Goal: Task Accomplishment & Management: Manage account settings

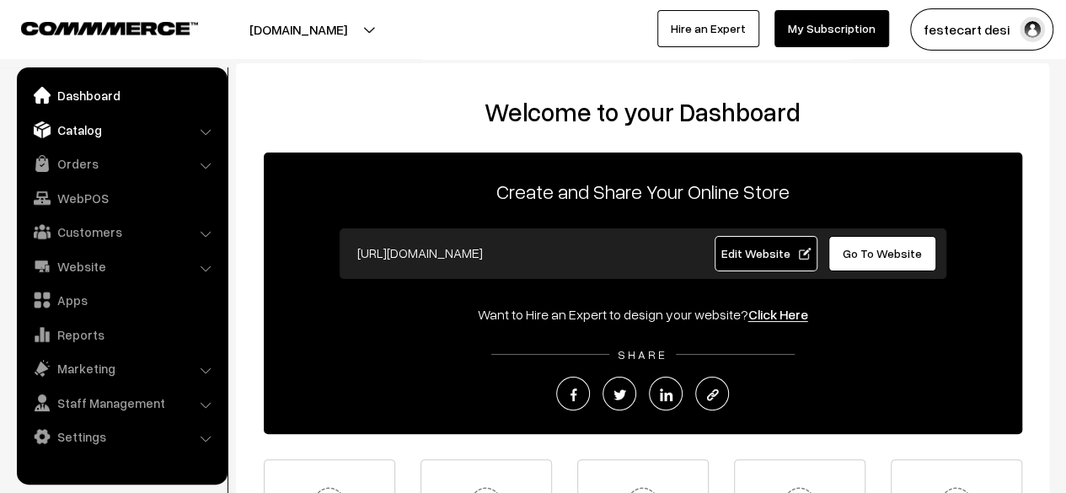
click at [90, 135] on link "Catalog" at bounding box center [121, 130] width 201 height 30
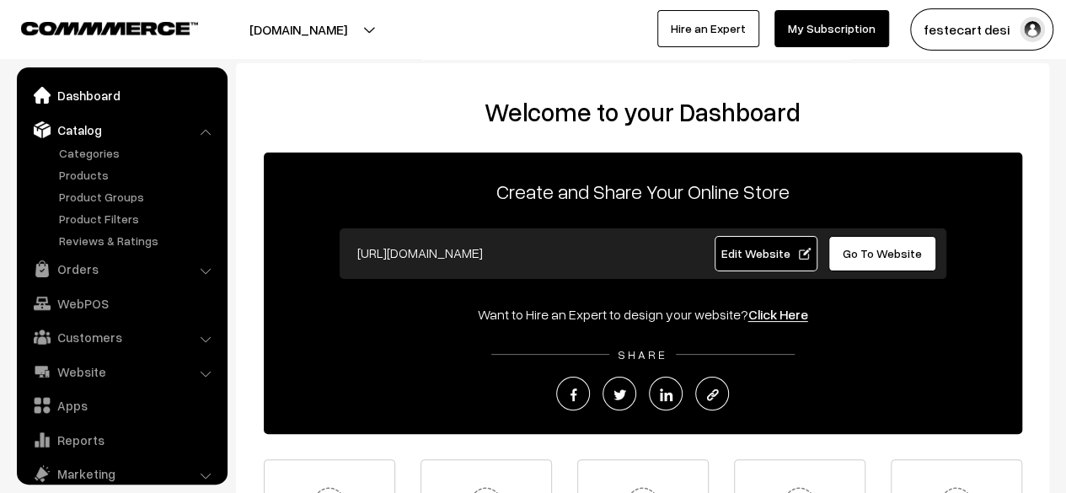
click at [101, 102] on link "Dashboard" at bounding box center [121, 95] width 201 height 30
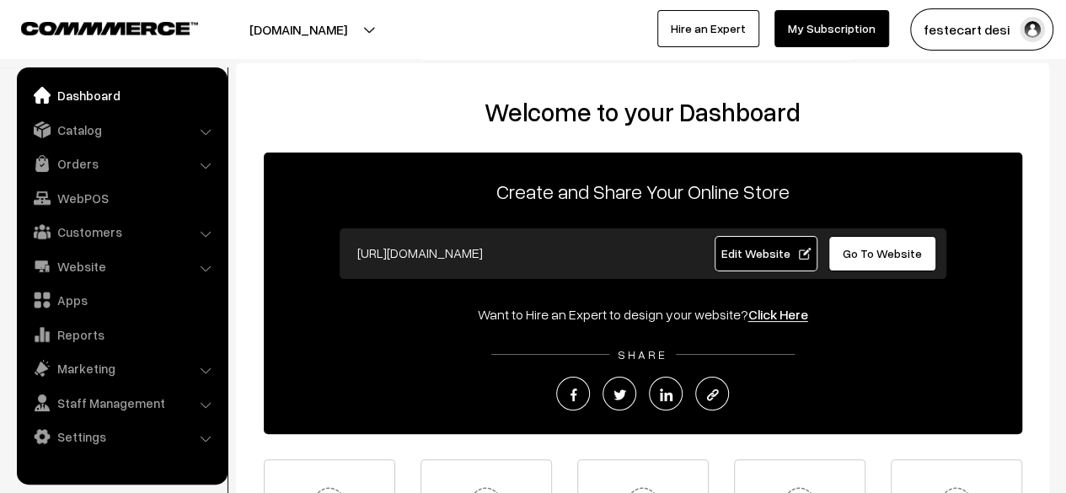
click at [772, 256] on span "Edit Website" at bounding box center [766, 253] width 90 height 14
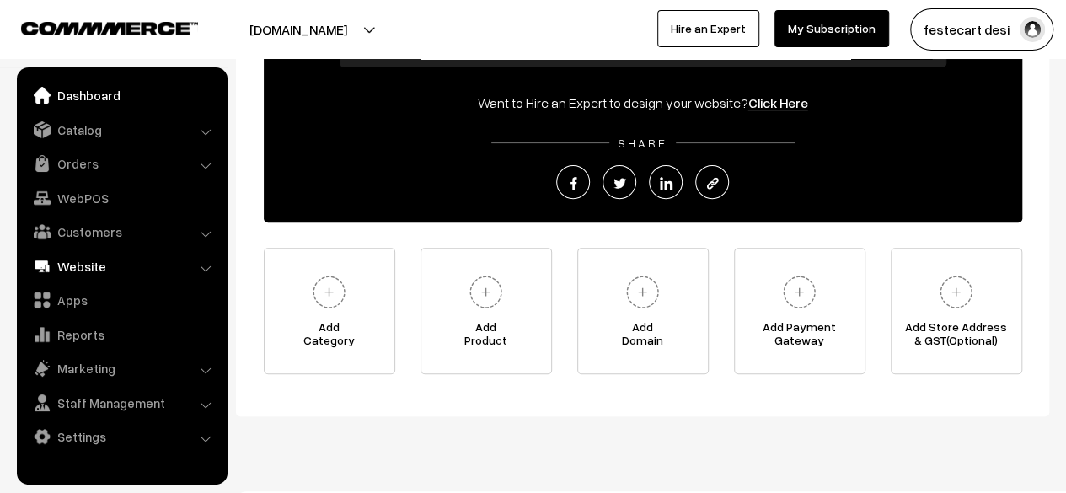
scroll to position [212, 0]
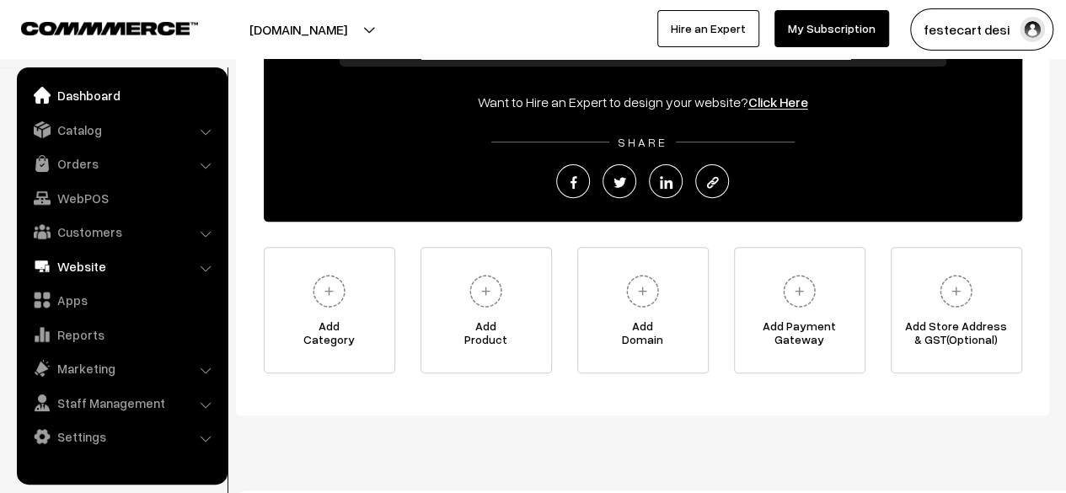
click at [88, 266] on link "Website" at bounding box center [121, 266] width 201 height 30
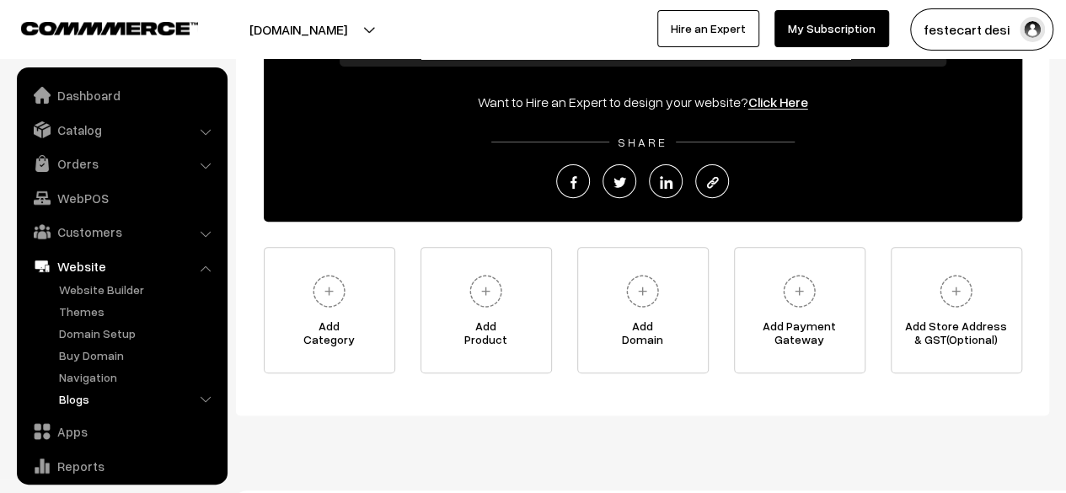
click at [77, 402] on link "Blogs" at bounding box center [138, 399] width 167 height 18
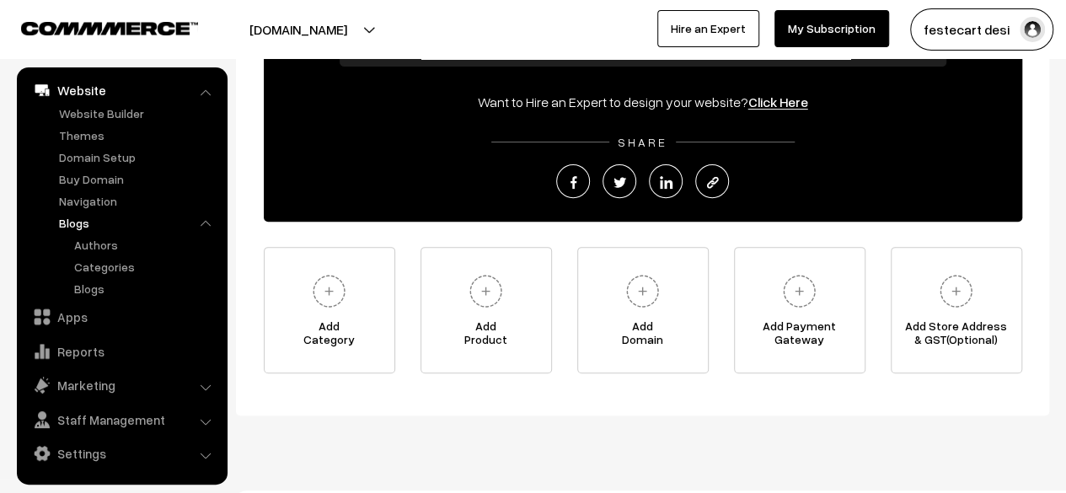
click at [83, 222] on link "Blogs" at bounding box center [138, 223] width 167 height 18
click at [103, 250] on link "Authors" at bounding box center [146, 245] width 152 height 18
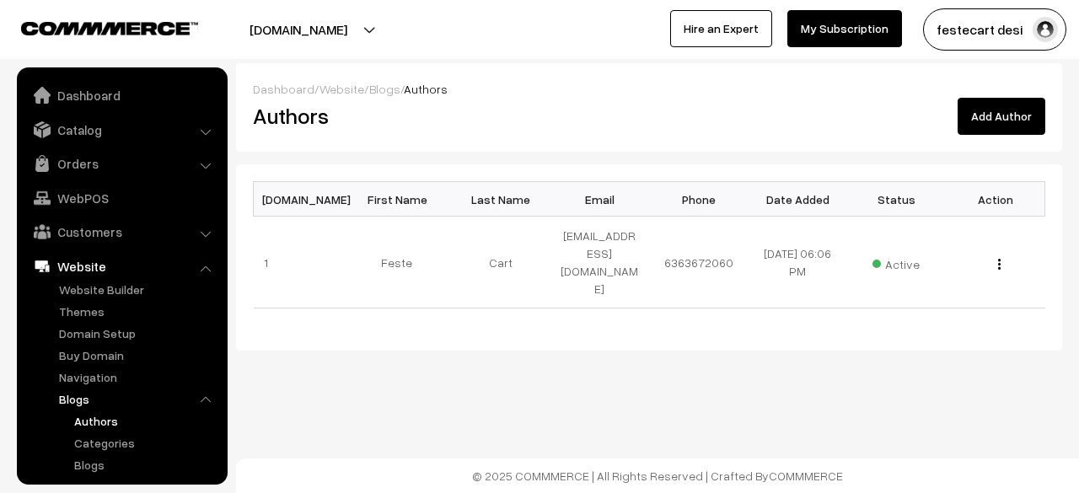
scroll to position [176, 0]
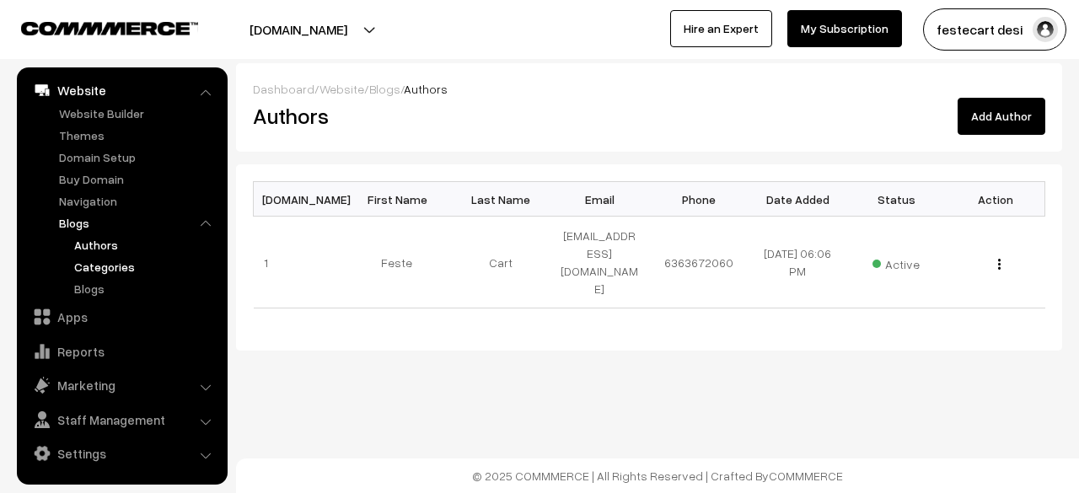
click at [98, 267] on link "Categories" at bounding box center [146, 267] width 152 height 18
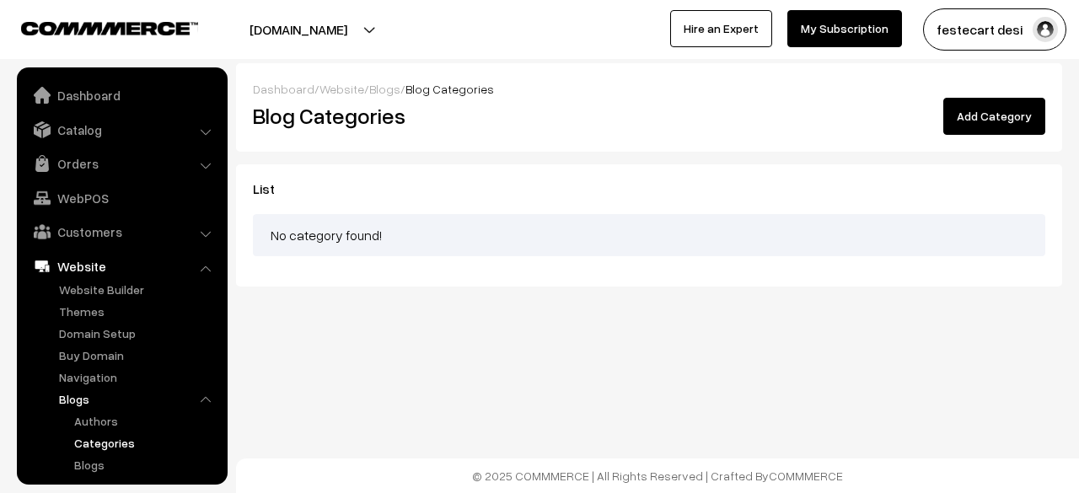
scroll to position [176, 0]
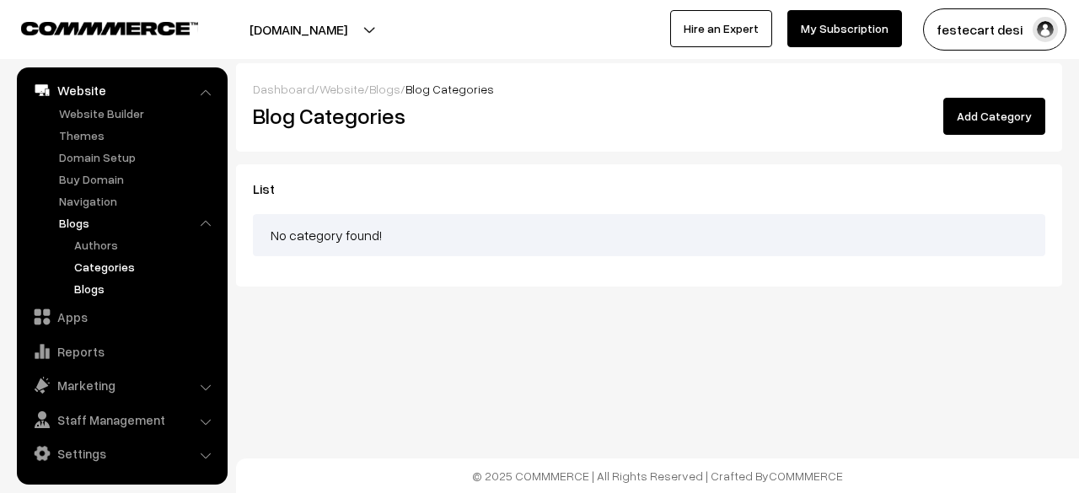
click at [91, 291] on link "Blogs" at bounding box center [146, 289] width 152 height 18
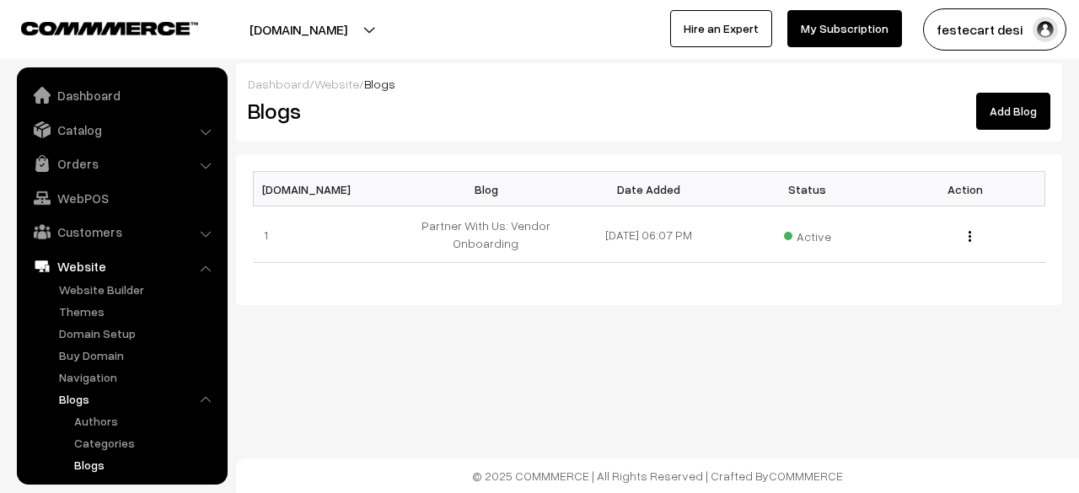
scroll to position [176, 0]
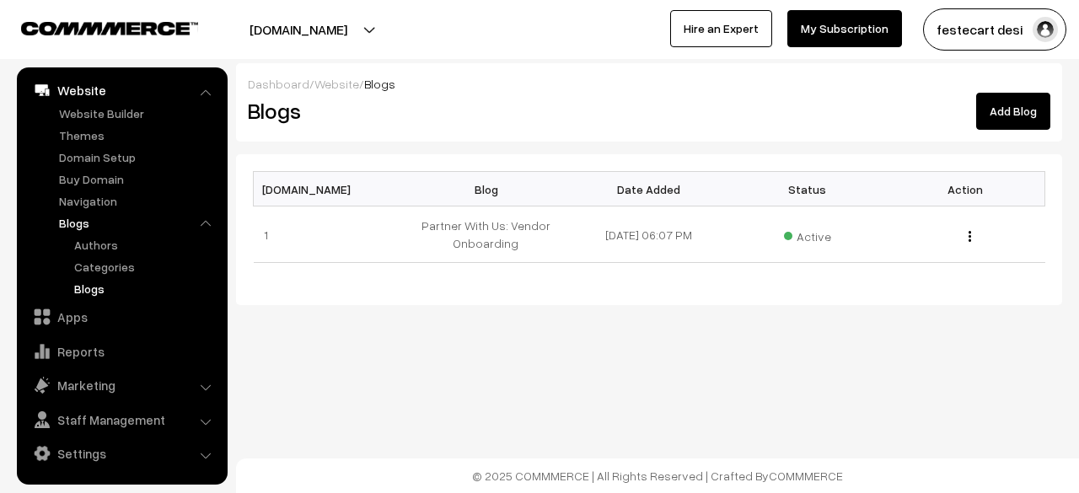
click at [80, 220] on link "Blogs" at bounding box center [138, 223] width 167 height 18
click at [379, 93] on div "Blogs" at bounding box center [373, 111] width 276 height 37
click at [1010, 115] on link "Add Blog" at bounding box center [1013, 111] width 74 height 37
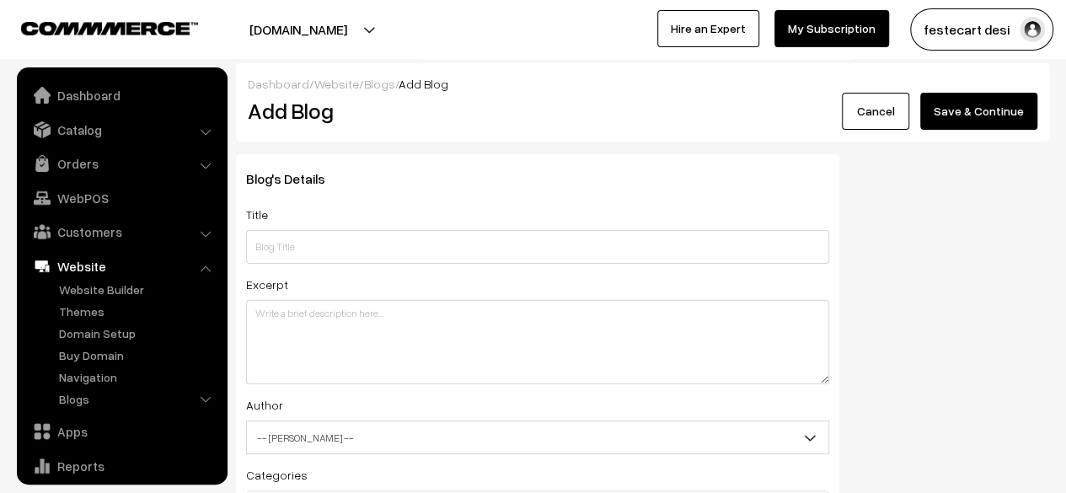
scroll to position [115, 0]
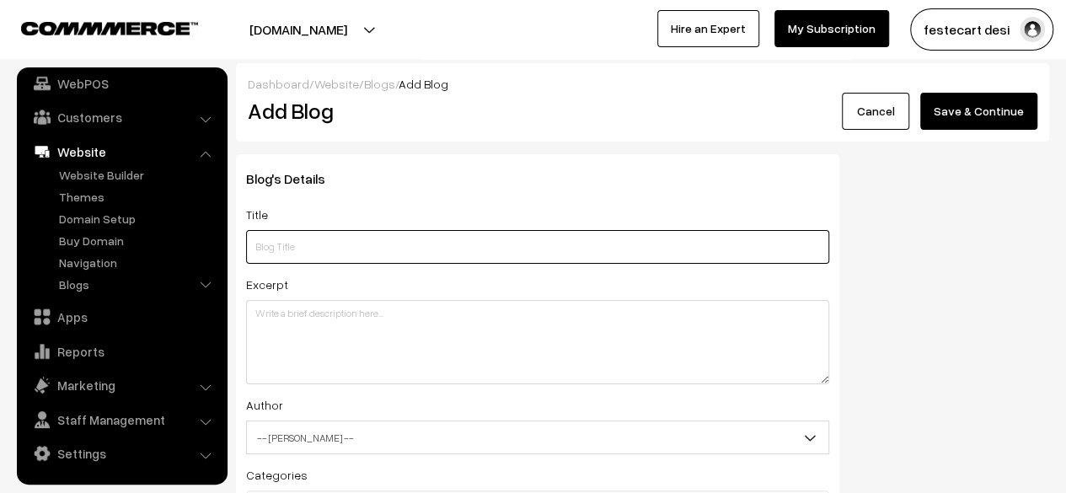
click at [560, 247] on input "text" at bounding box center [537, 247] width 583 height 34
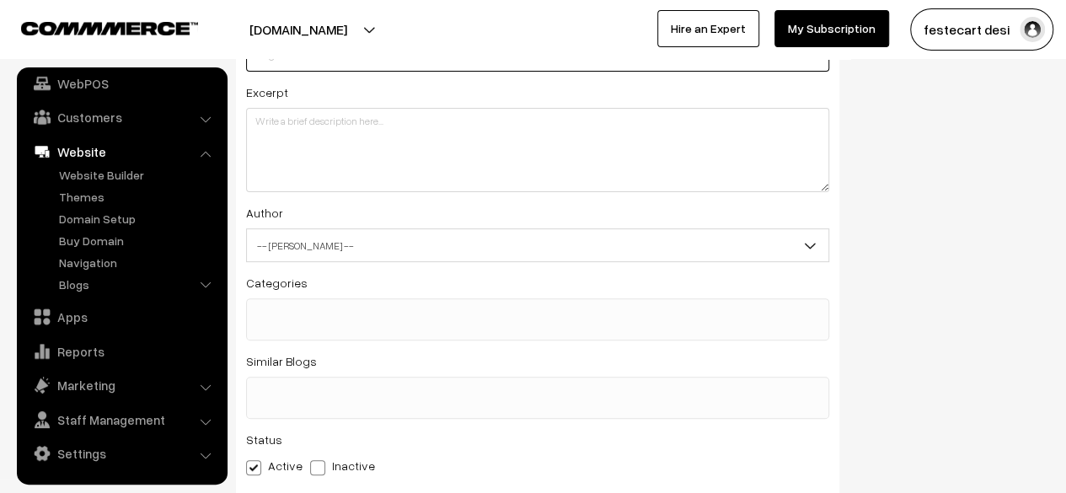
scroll to position [0, 0]
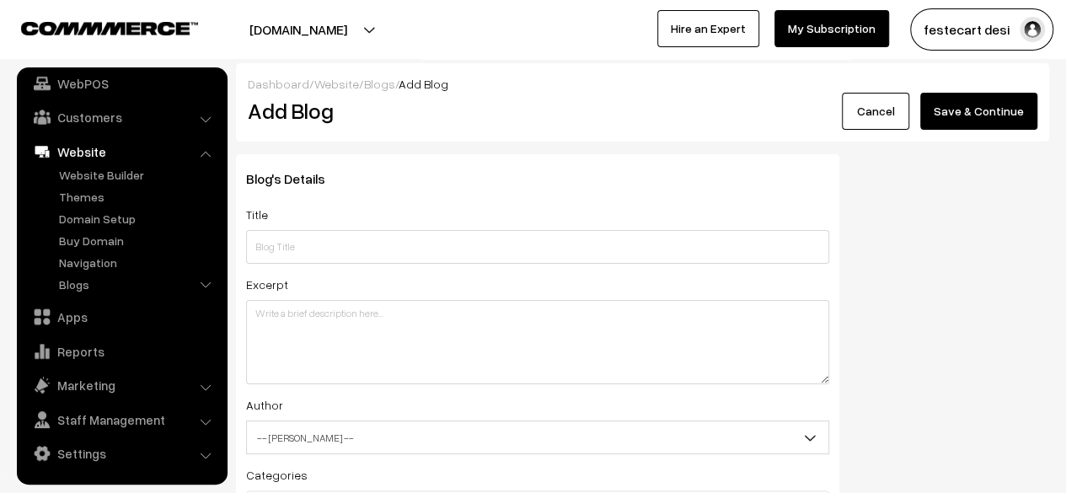
click at [536, 208] on div "Title" at bounding box center [537, 234] width 583 height 60
click at [99, 263] on link "Navigation" at bounding box center [138, 263] width 167 height 18
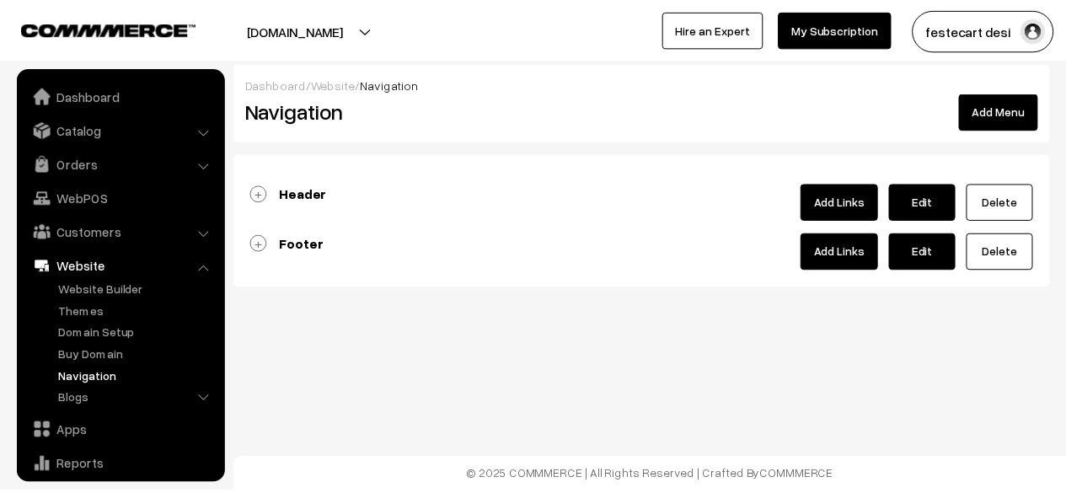
scroll to position [115, 0]
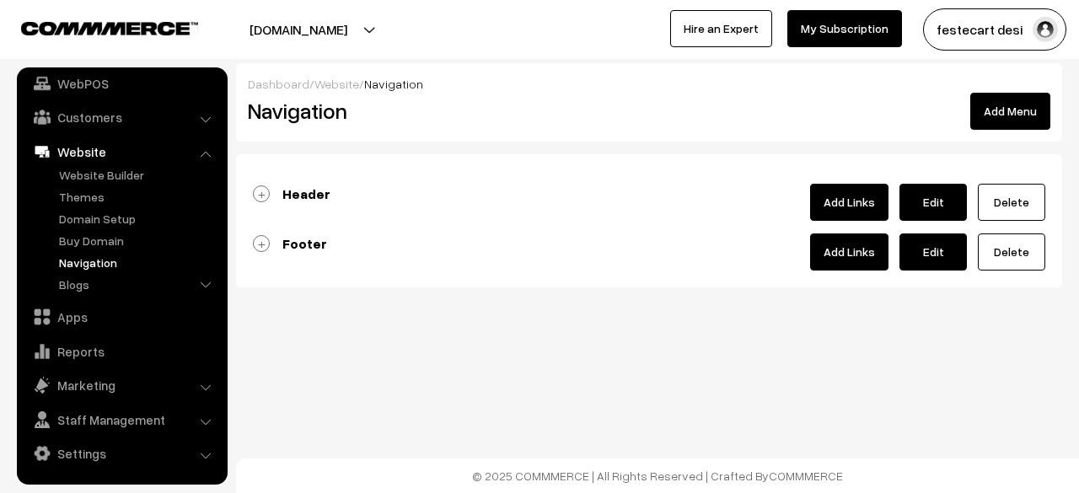
click at [261, 197] on link "Header" at bounding box center [292, 193] width 78 height 17
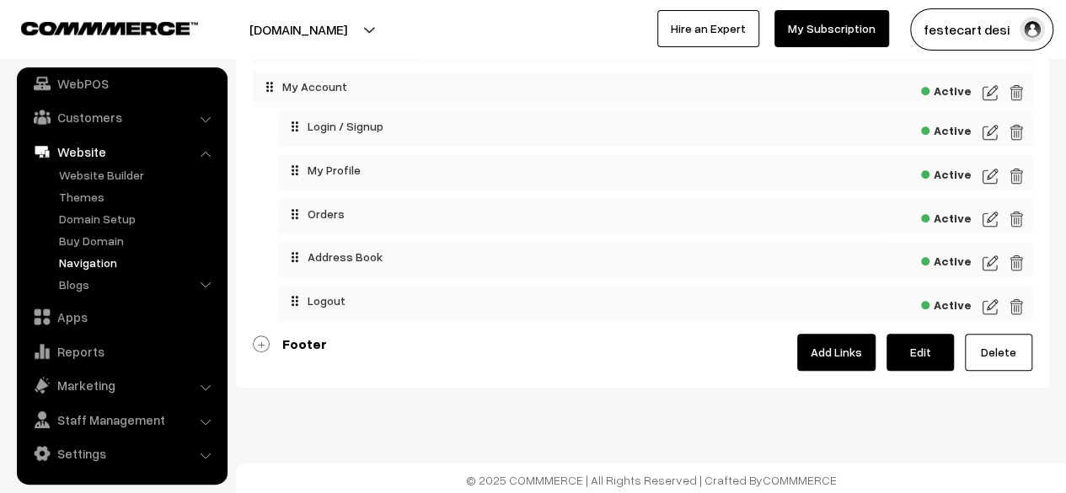
scroll to position [464, 0]
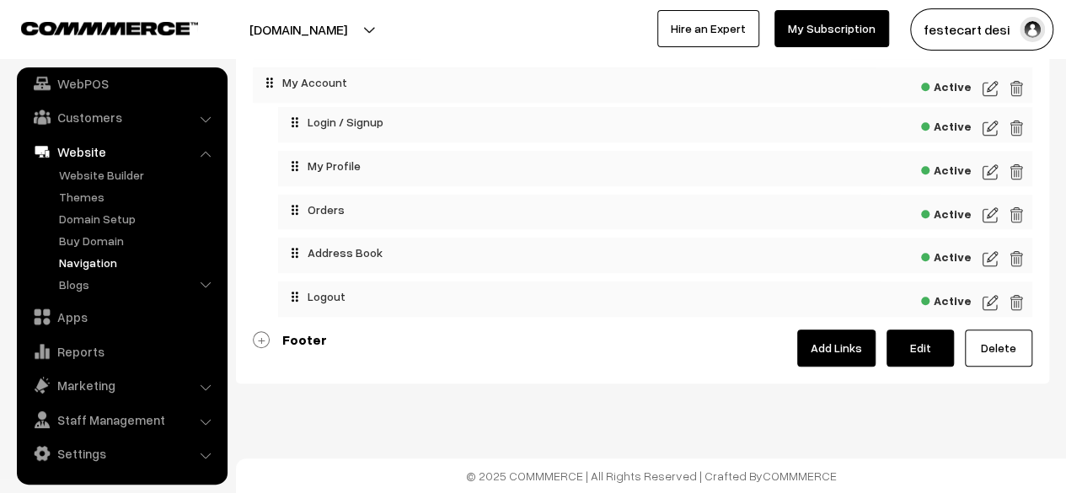
click at [261, 336] on link "Footer" at bounding box center [290, 339] width 74 height 17
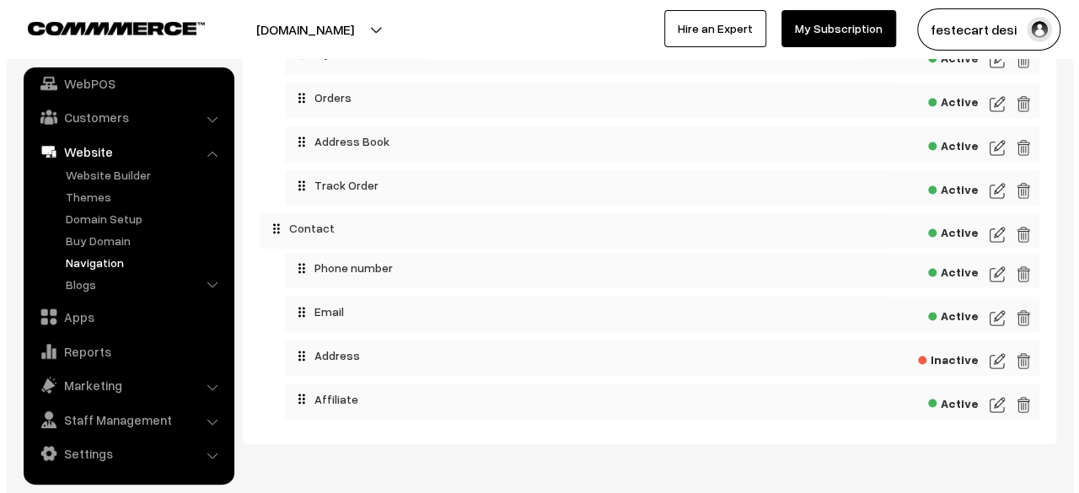
scroll to position [1290, 0]
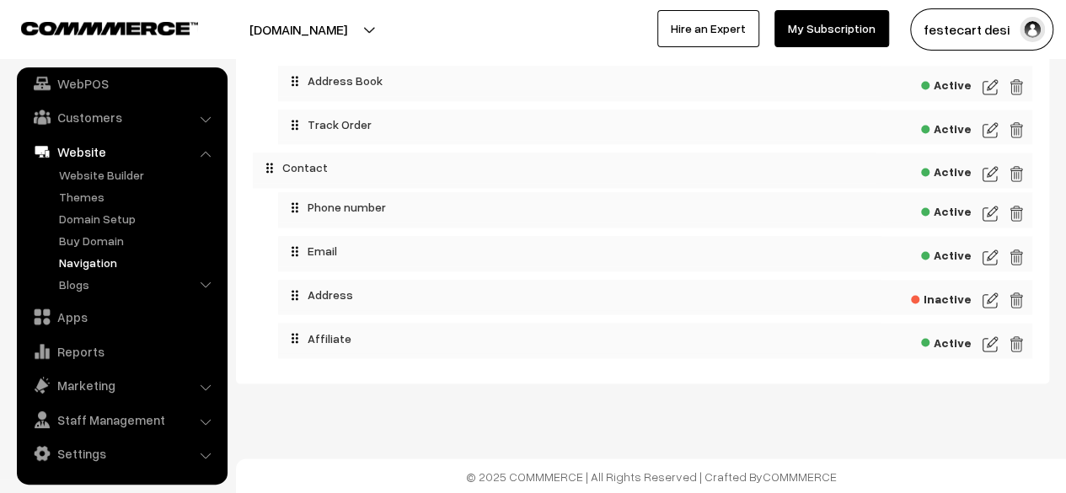
click at [988, 343] on img at bounding box center [990, 344] width 15 height 20
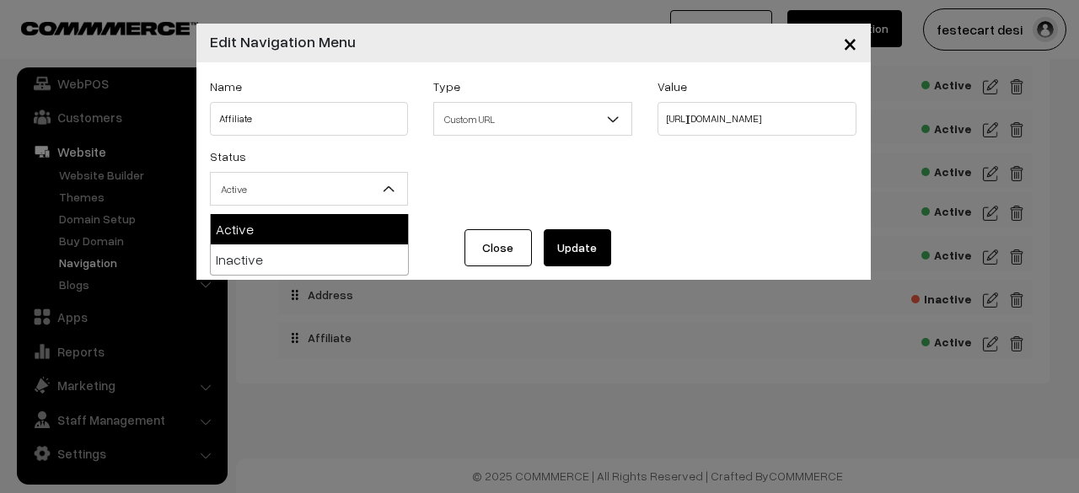
click at [374, 191] on span "Active" at bounding box center [309, 190] width 197 height 30
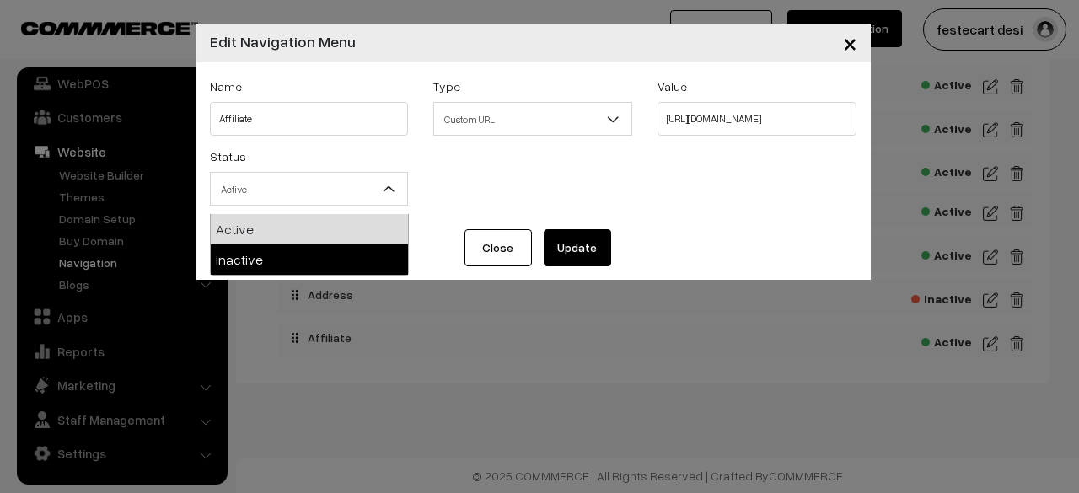
select select "2"
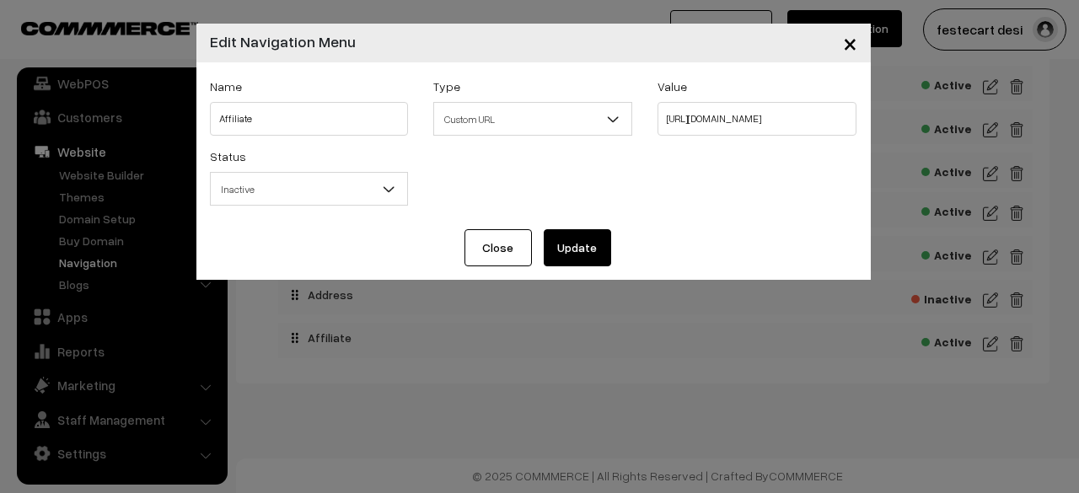
click at [584, 250] on button "Update" at bounding box center [577, 247] width 67 height 37
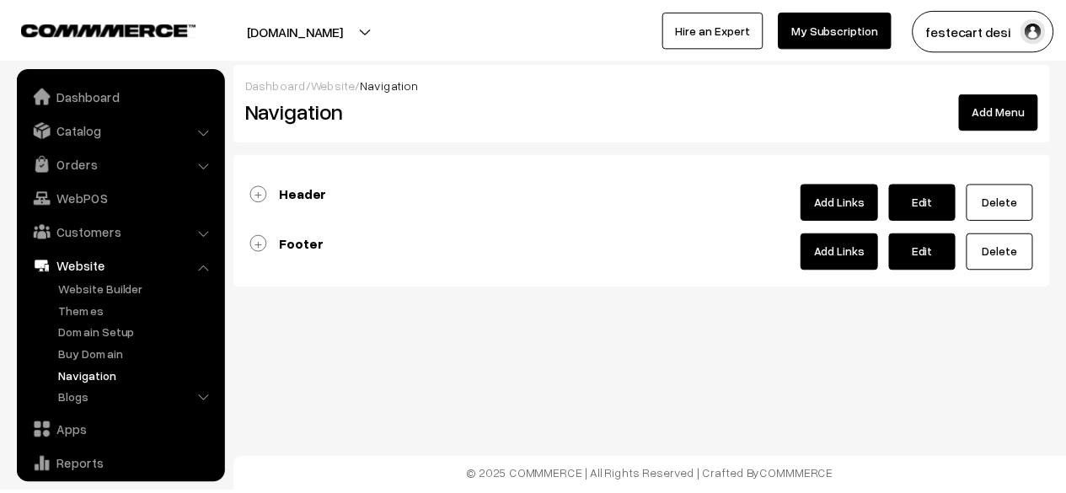
scroll to position [115, 0]
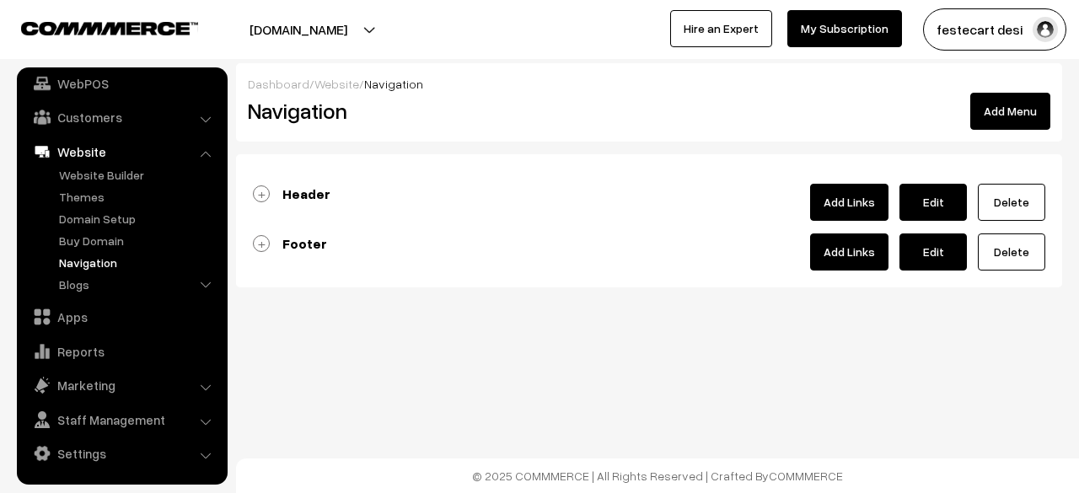
click at [556, 363] on div "Dashboard / Website / Navigation Navigation Add Menu Header Add Links Edit Acti…" at bounding box center [539, 198] width 1079 height 397
click at [258, 237] on link "Footer" at bounding box center [290, 243] width 74 height 17
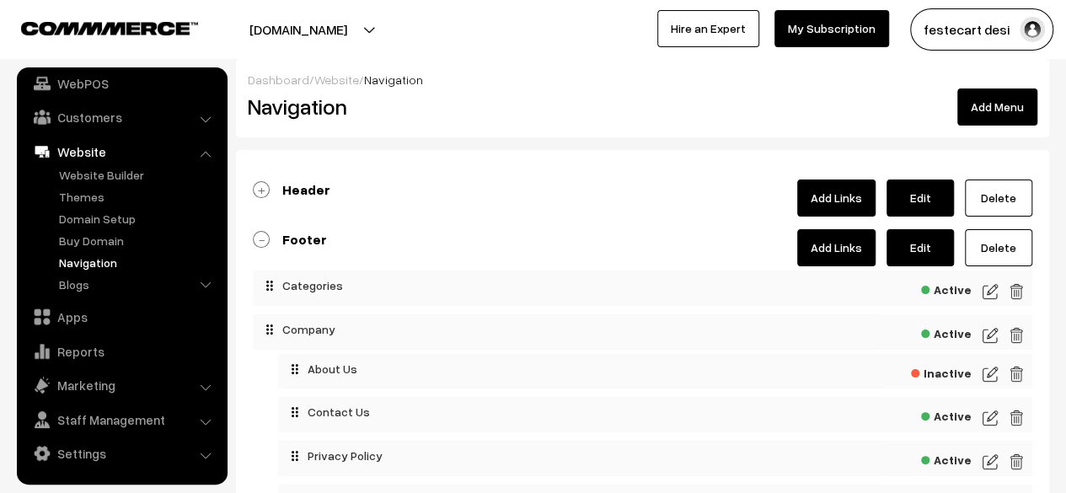
scroll to position [0, 0]
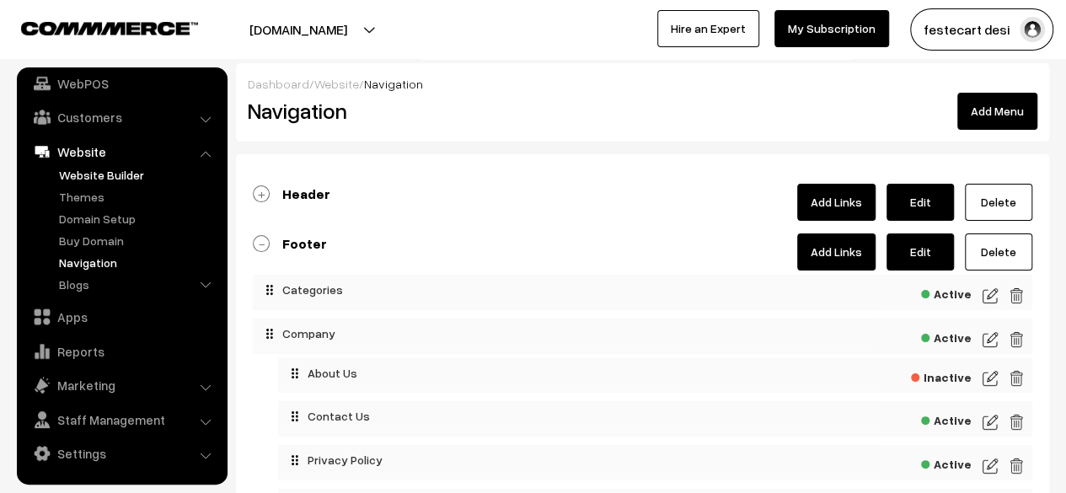
click at [85, 172] on link "Website Builder" at bounding box center [138, 175] width 167 height 18
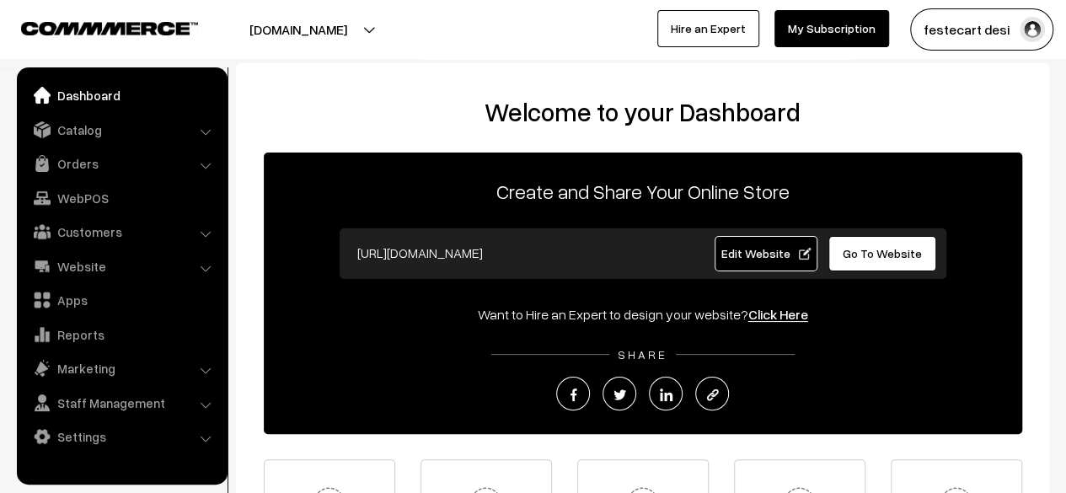
click at [344, 35] on button "[DOMAIN_NAME]" at bounding box center [299, 29] width 216 height 42
click at [464, 116] on h2 "Welcome to your Dashboard" at bounding box center [643, 112] width 780 height 30
click at [746, 261] on link "Edit Website" at bounding box center [766, 253] width 103 height 35
click at [99, 237] on link "Customers" at bounding box center [121, 232] width 201 height 30
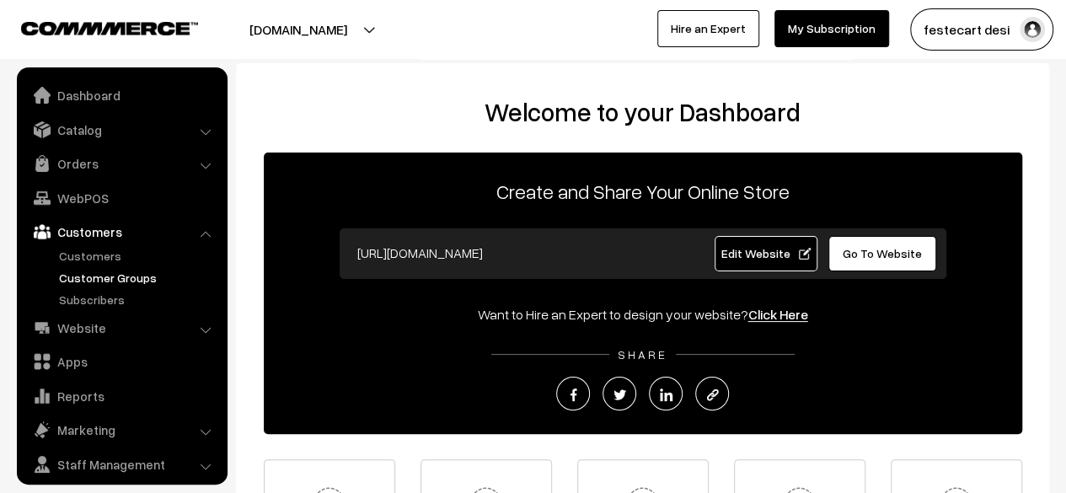
click at [110, 274] on link "Customer Groups" at bounding box center [138, 278] width 167 height 18
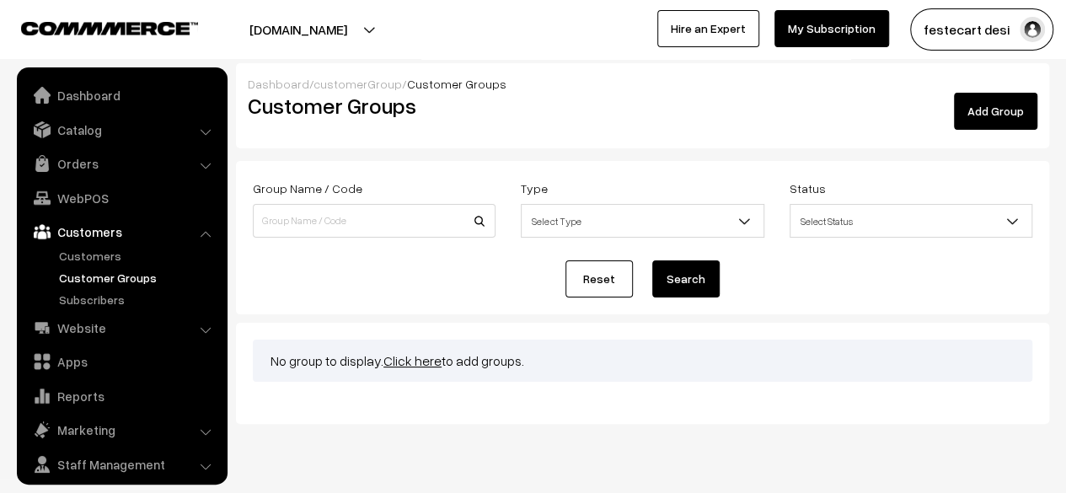
scroll to position [45, 0]
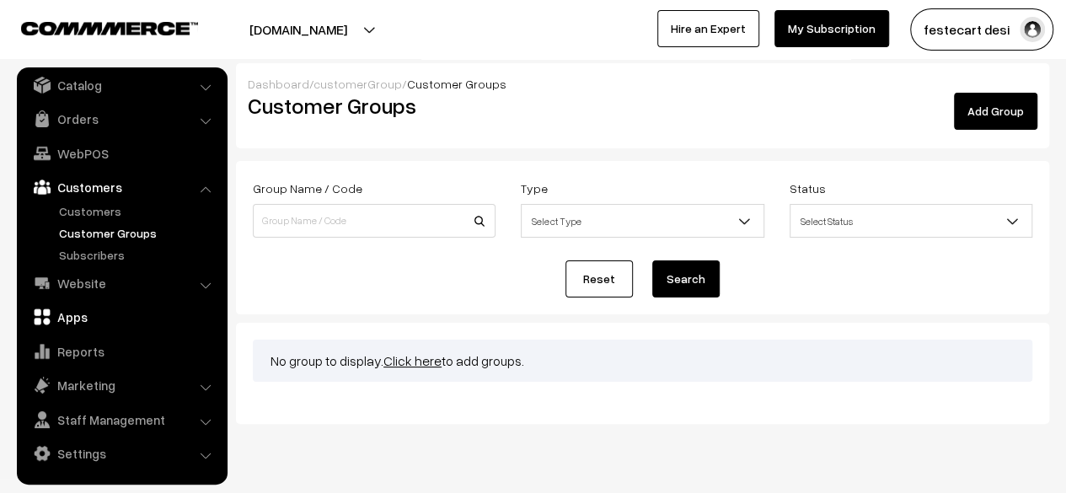
click at [87, 323] on link "Apps" at bounding box center [121, 317] width 201 height 30
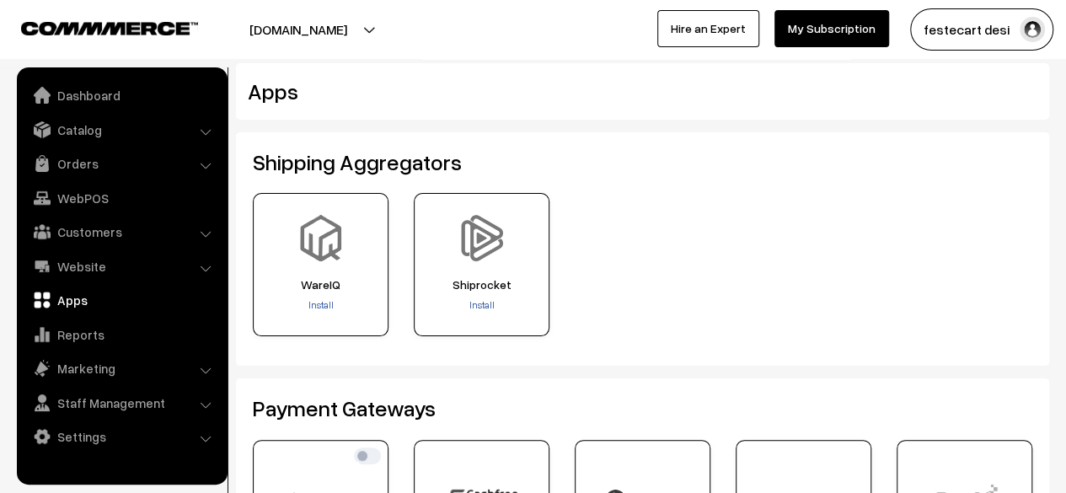
click at [619, 295] on div "WareIQ Install Install" at bounding box center [642, 271] width 805 height 156
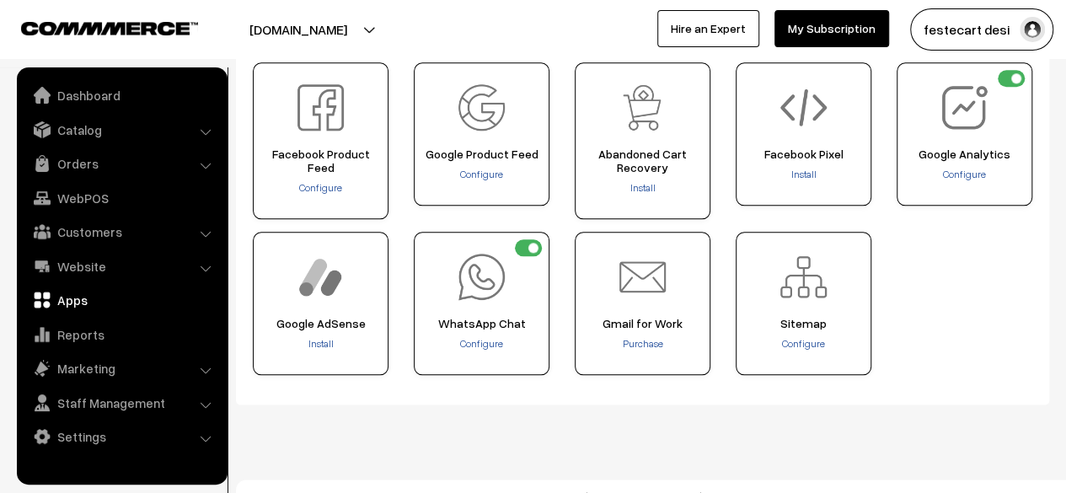
scroll to position [840, 0]
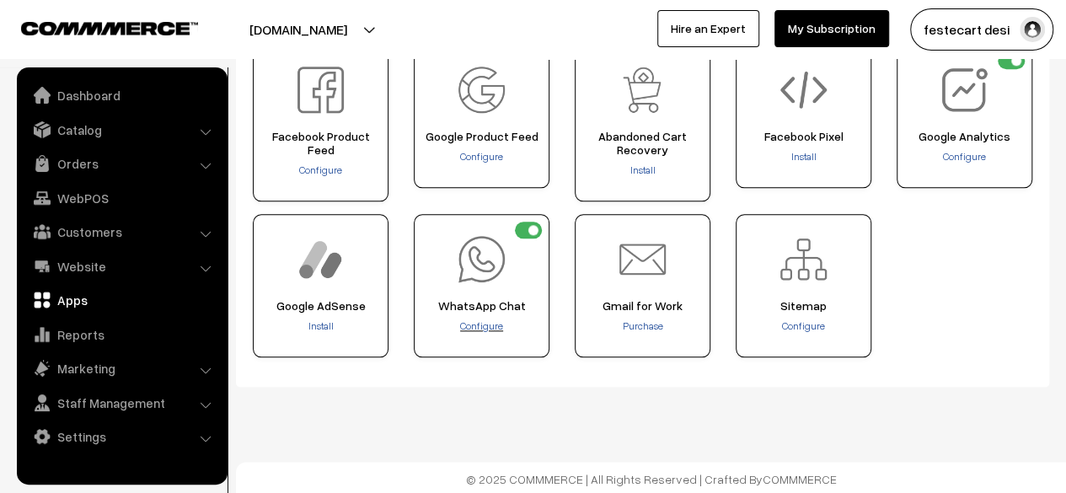
click at [479, 320] on span "Configure" at bounding box center [481, 326] width 43 height 13
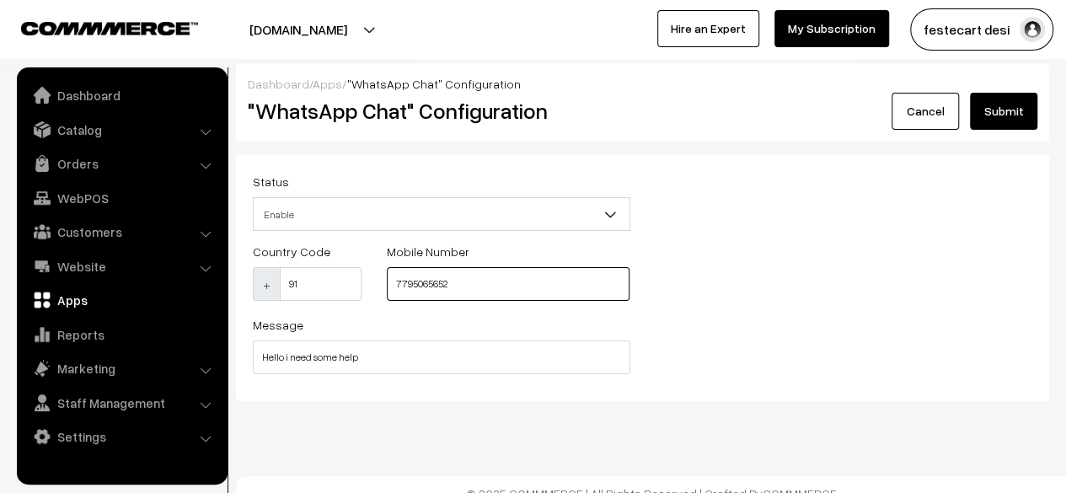
click at [502, 286] on input "7795065652" at bounding box center [508, 284] width 243 height 34
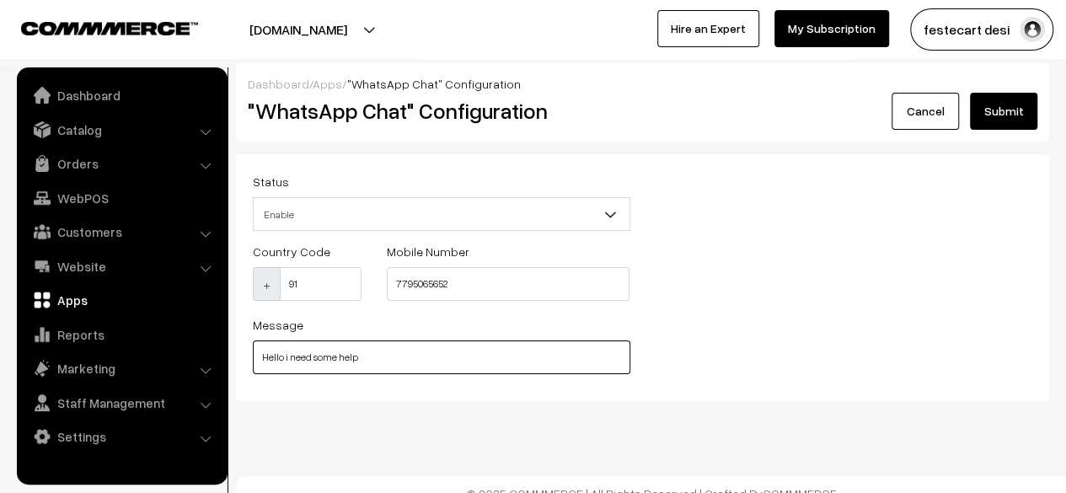
click at [487, 355] on input "Hello i need some help" at bounding box center [442, 358] width 378 height 34
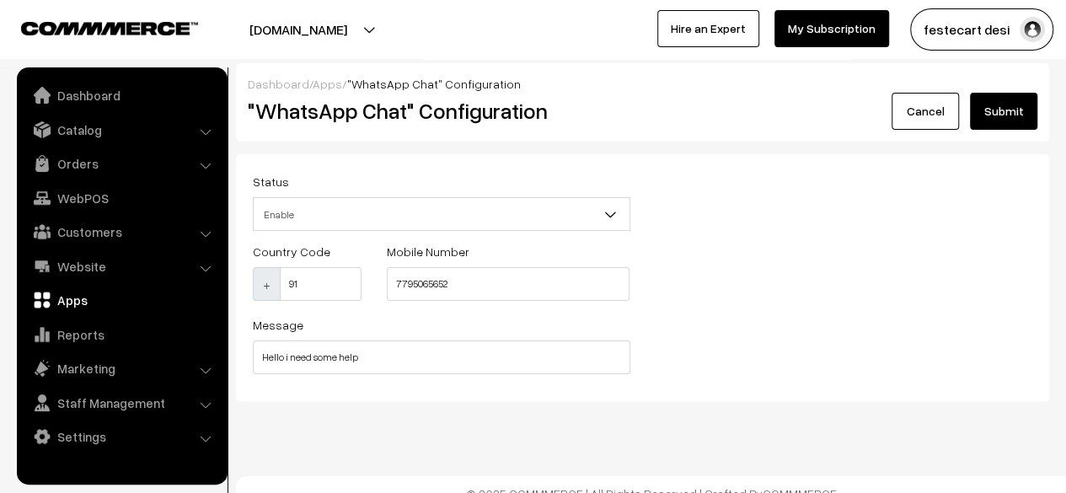
click at [652, 348] on div "Status Enable Disable Enable Country Code + 91 Mobile Number 7795065652 Message…" at bounding box center [642, 277] width 805 height 213
click at [926, 105] on link "Cancel" at bounding box center [925, 111] width 67 height 37
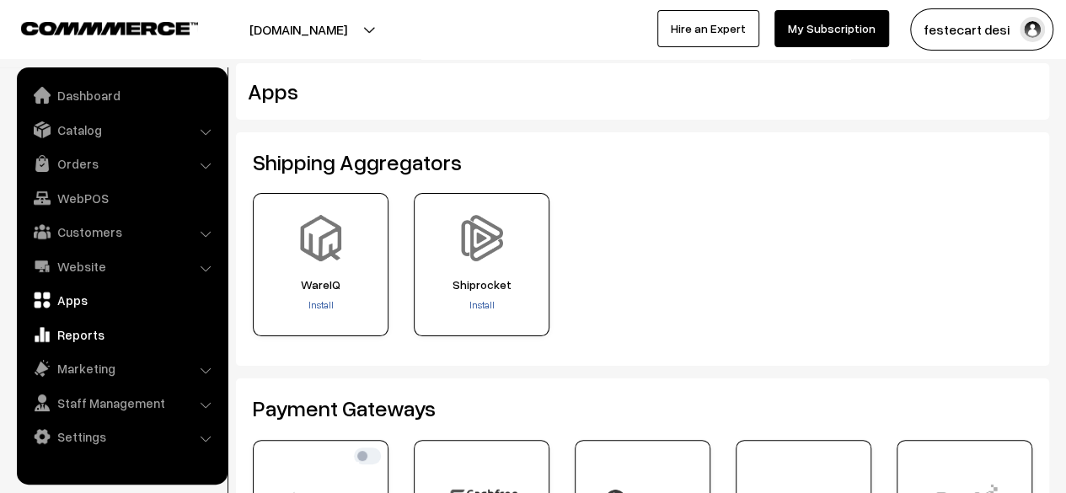
click at [83, 340] on link "Reports" at bounding box center [121, 335] width 201 height 30
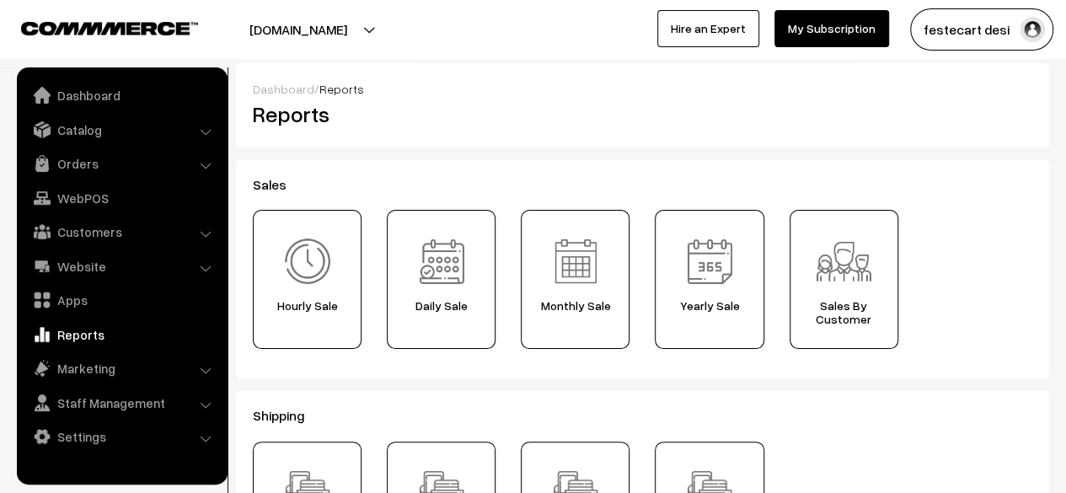
click at [578, 362] on div "Sales Hourly Sale Daily Sale Monthly Sale Yearly Sale Sales By" at bounding box center [643, 269] width 814 height 218
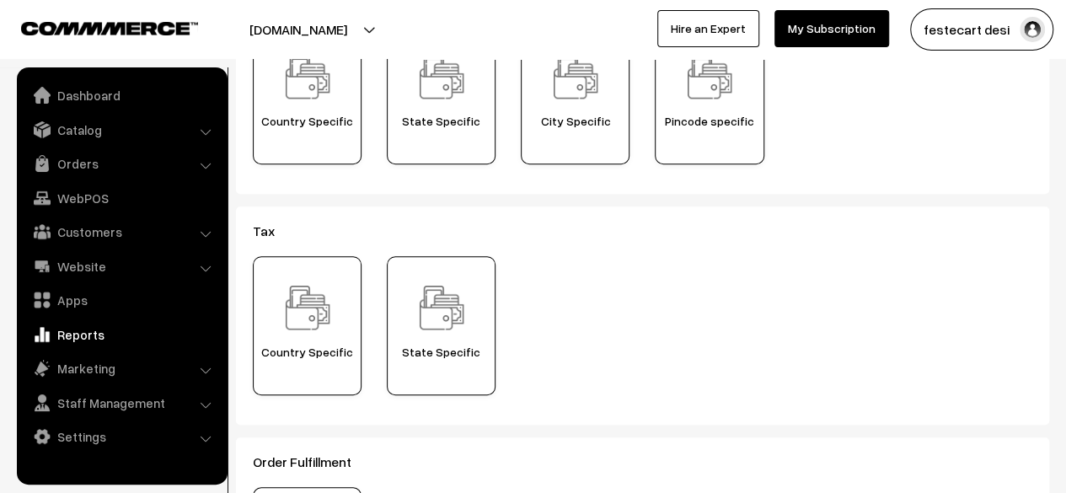
scroll to position [481, 0]
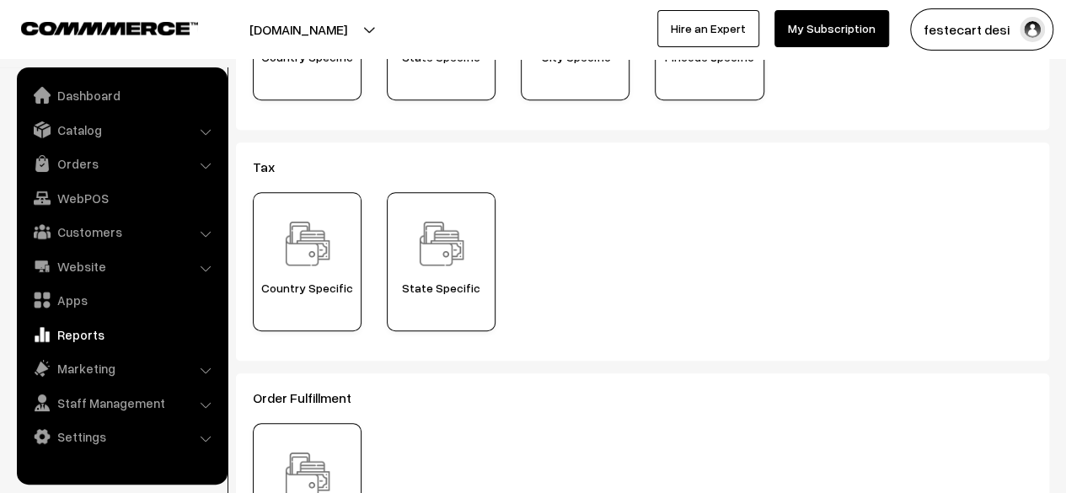
click at [590, 306] on div "Country Specific State Specific" at bounding box center [642, 268] width 805 height 152
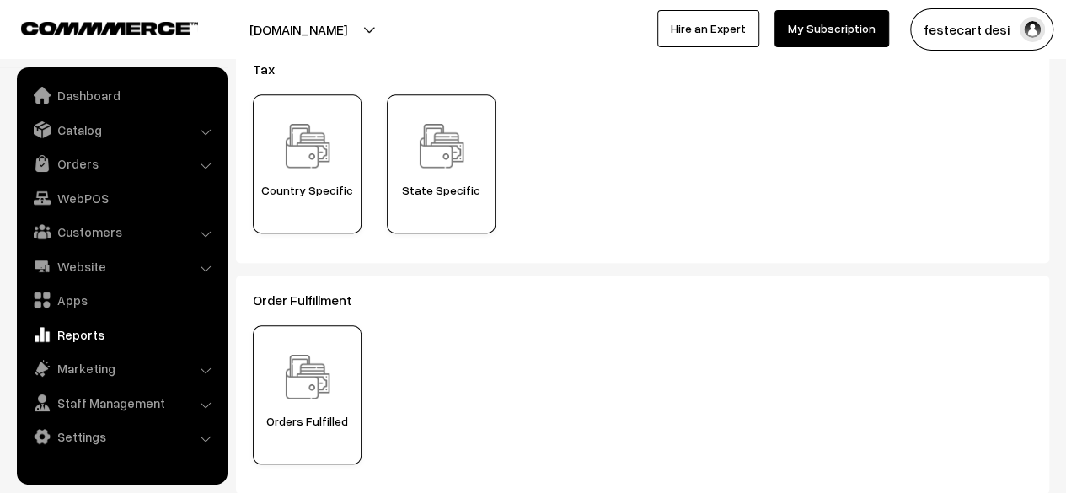
scroll to position [688, 0]
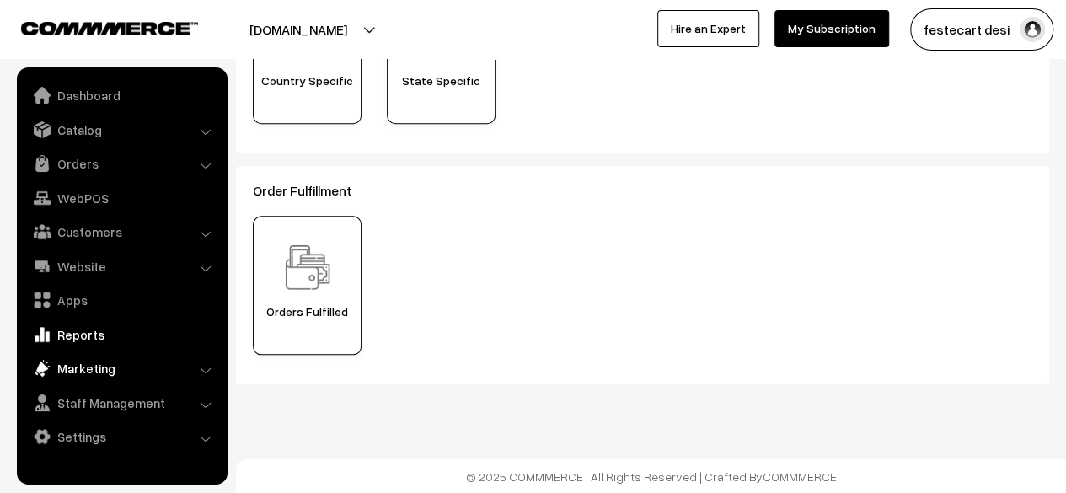
click at [118, 367] on link "Marketing" at bounding box center [121, 368] width 201 height 30
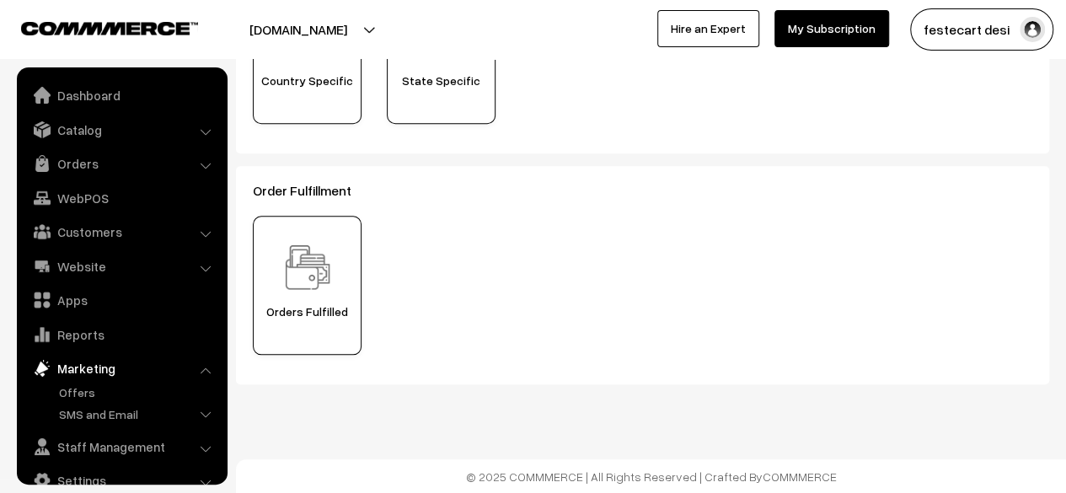
scroll to position [27, 0]
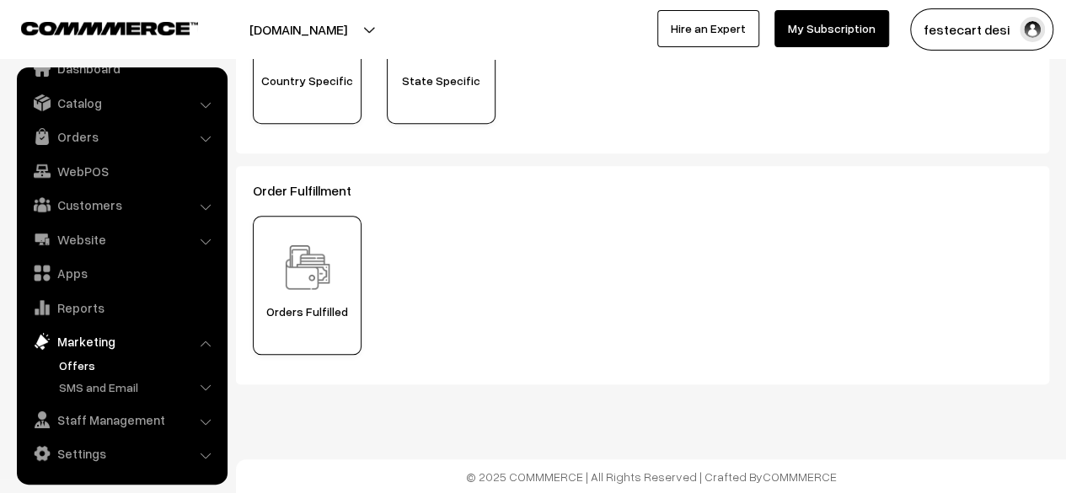
click at [74, 363] on link "Offers" at bounding box center [138, 366] width 167 height 18
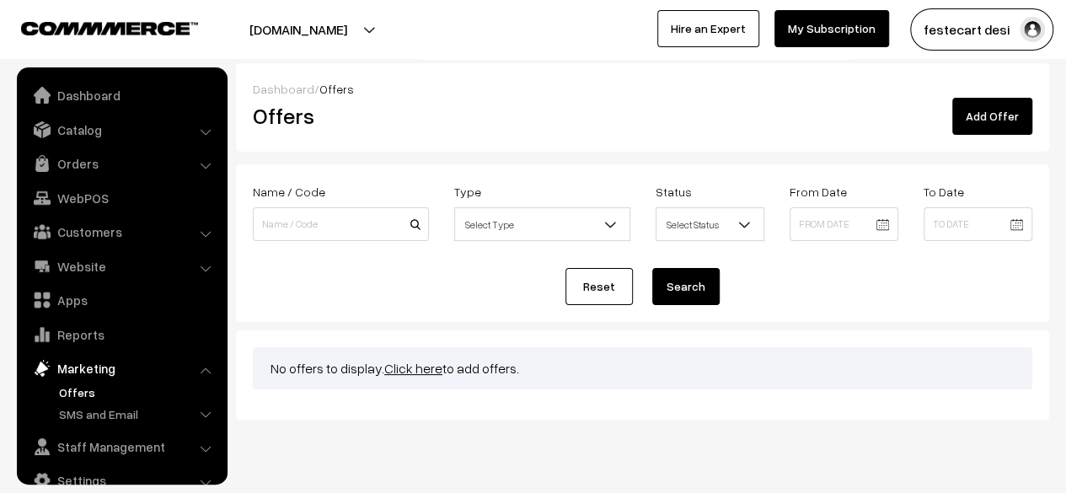
scroll to position [27, 0]
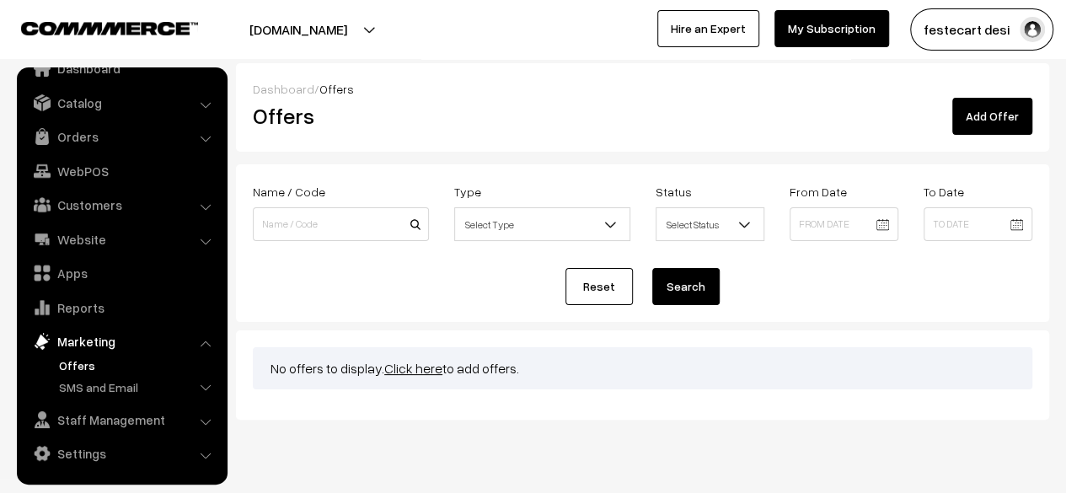
click at [509, 298] on div "Reset Search" at bounding box center [643, 286] width 780 height 37
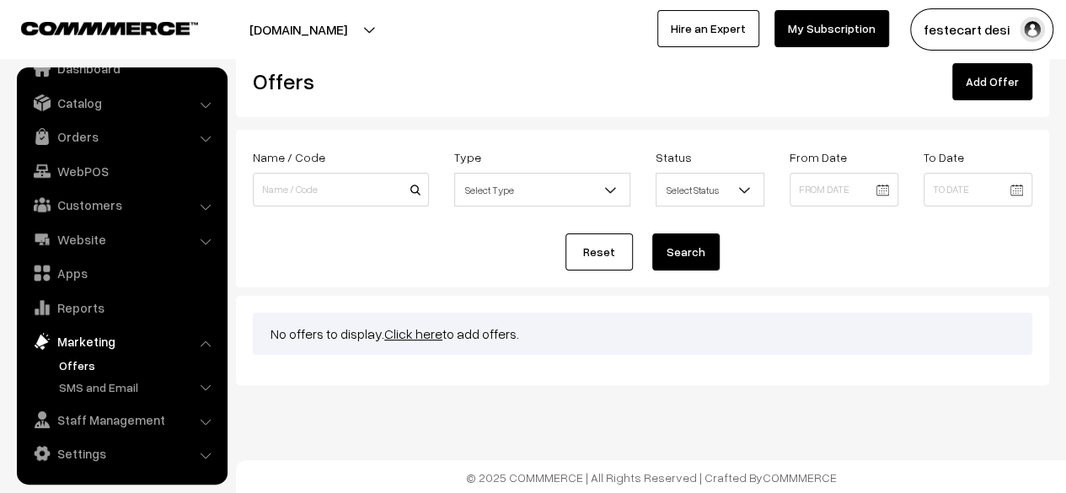
click at [408, 336] on link "Click here" at bounding box center [413, 333] width 58 height 17
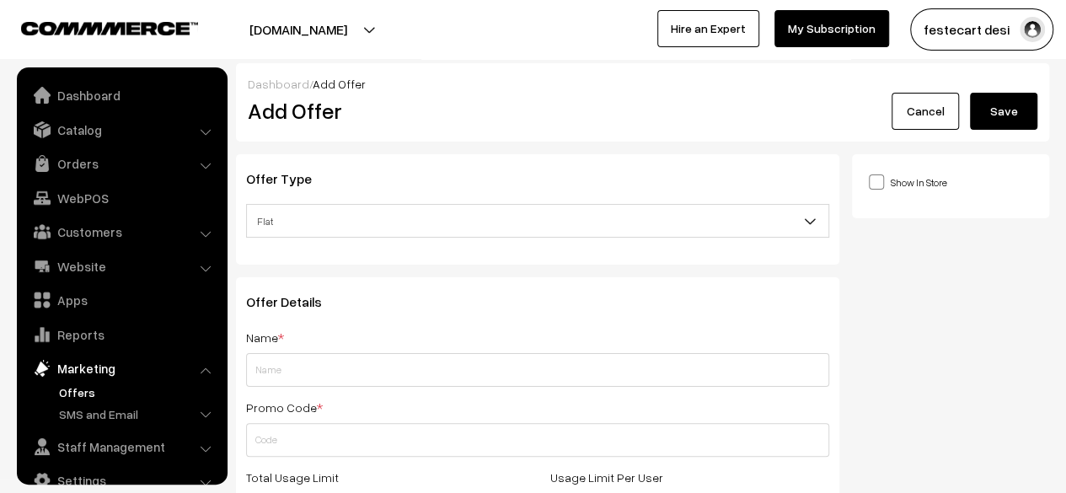
scroll to position [27, 0]
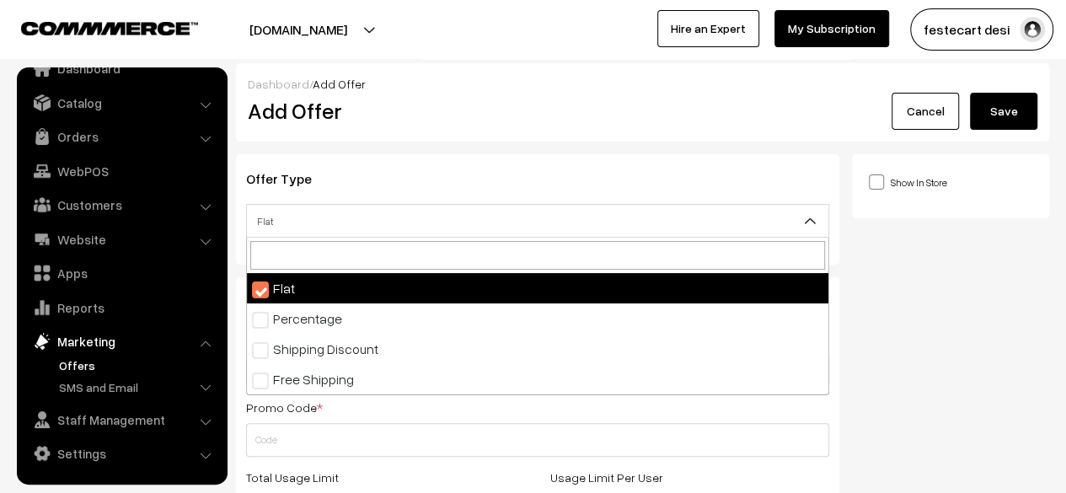
click at [529, 227] on span "Flat" at bounding box center [538, 222] width 582 height 30
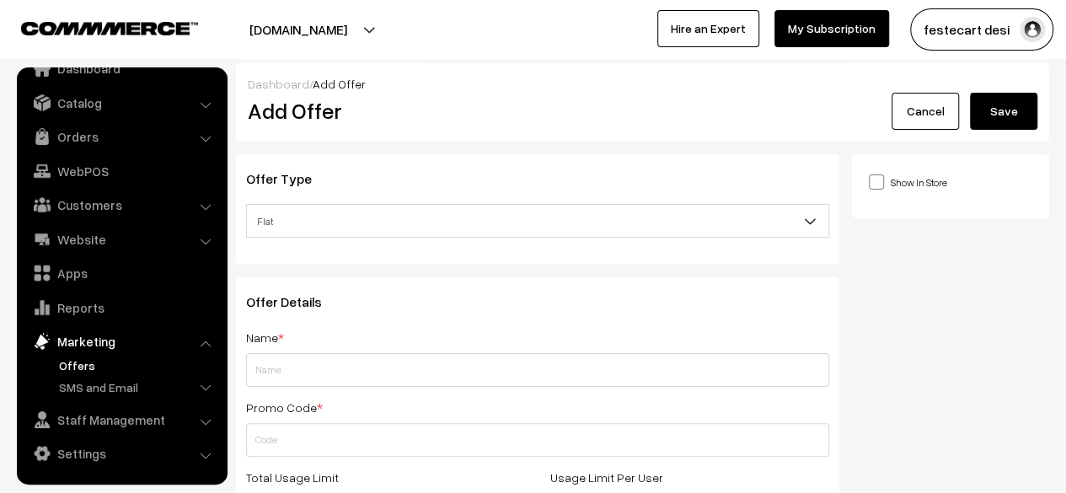
click at [529, 227] on span "Flat" at bounding box center [538, 222] width 582 height 30
click at [550, 169] on div "Offer Type Flat Percentage Shipping Discount Free Shipping Flat" at bounding box center [538, 209] width 604 height 110
click at [919, 112] on link "Cancel" at bounding box center [925, 111] width 67 height 37
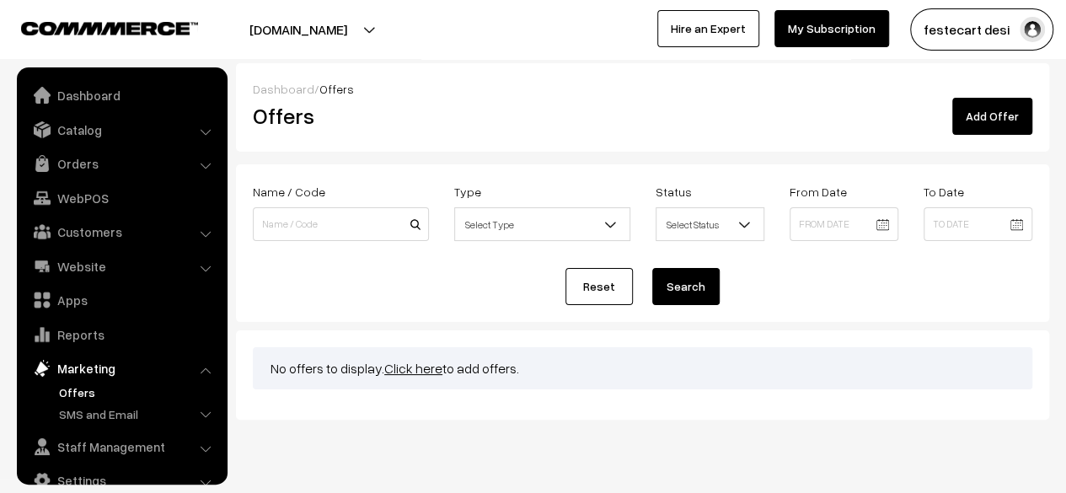
scroll to position [27, 0]
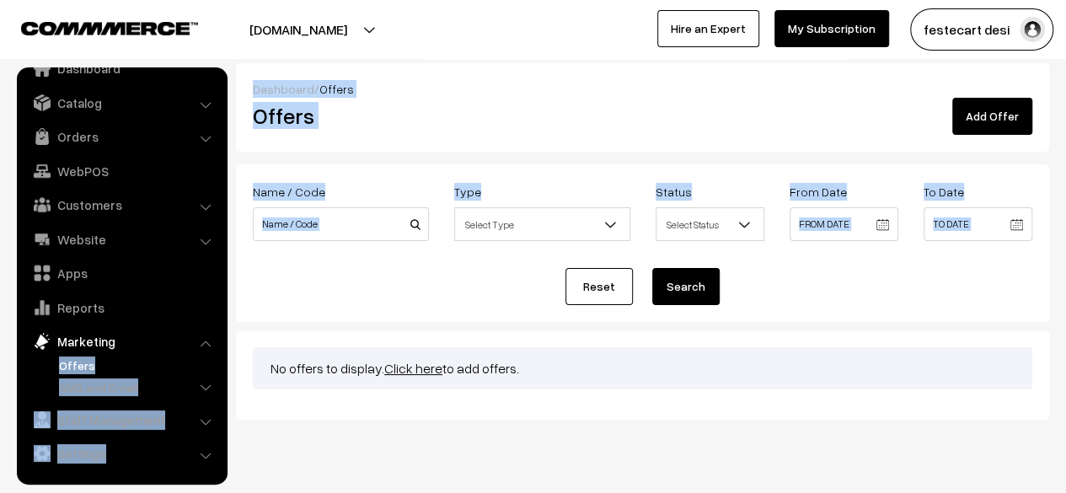
drag, startPoint x: 478, startPoint y: 313, endPoint x: 158, endPoint y: 352, distance: 322.7
click at [158, 352] on body "Thank you for showing interest. Our team will call you shortly. Close [DOMAIN_N…" at bounding box center [533, 264] width 1066 height 529
click at [157, 418] on link "Staff Management" at bounding box center [121, 420] width 201 height 30
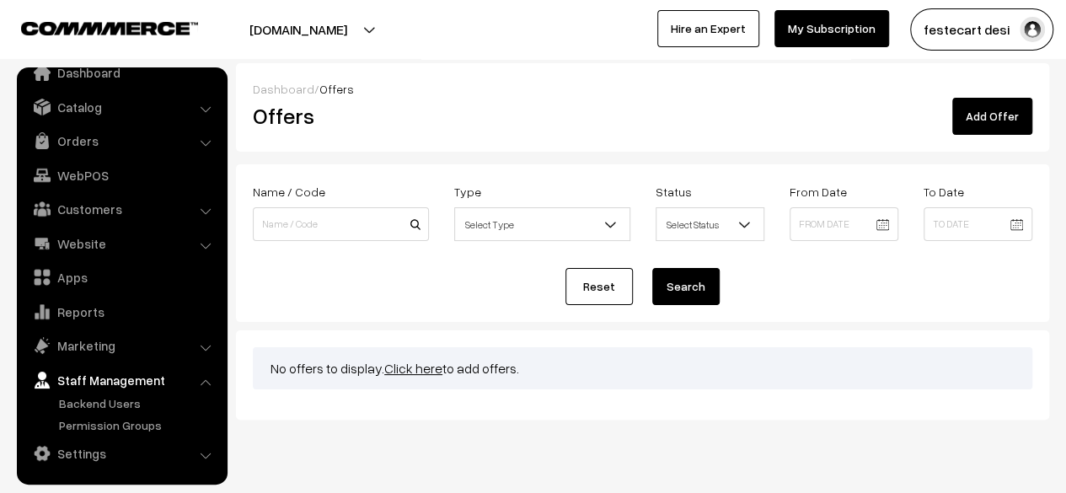
click at [292, 407] on div "No offers to display. Click here to add offers." at bounding box center [643, 374] width 814 height 89
click at [120, 405] on link "Backend Users" at bounding box center [138, 404] width 167 height 18
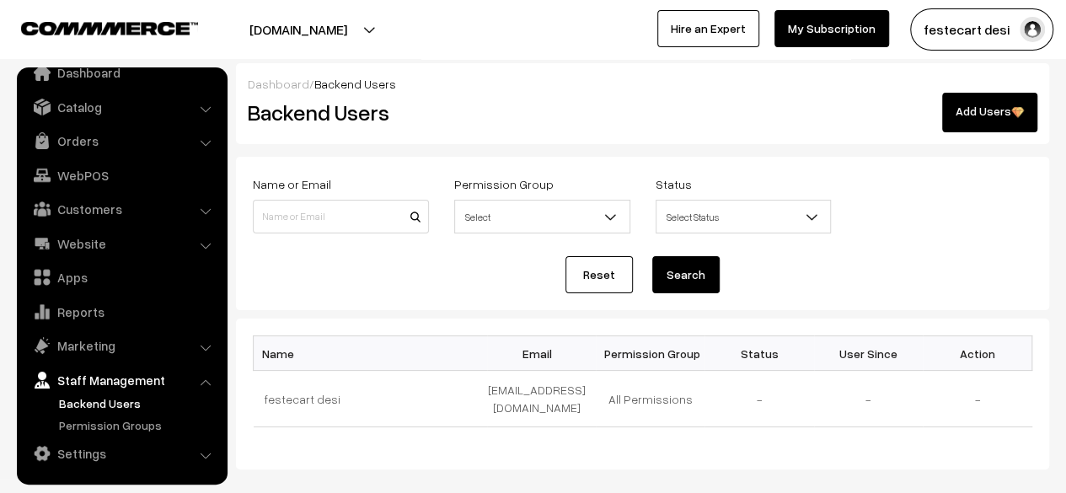
scroll to position [84, 0]
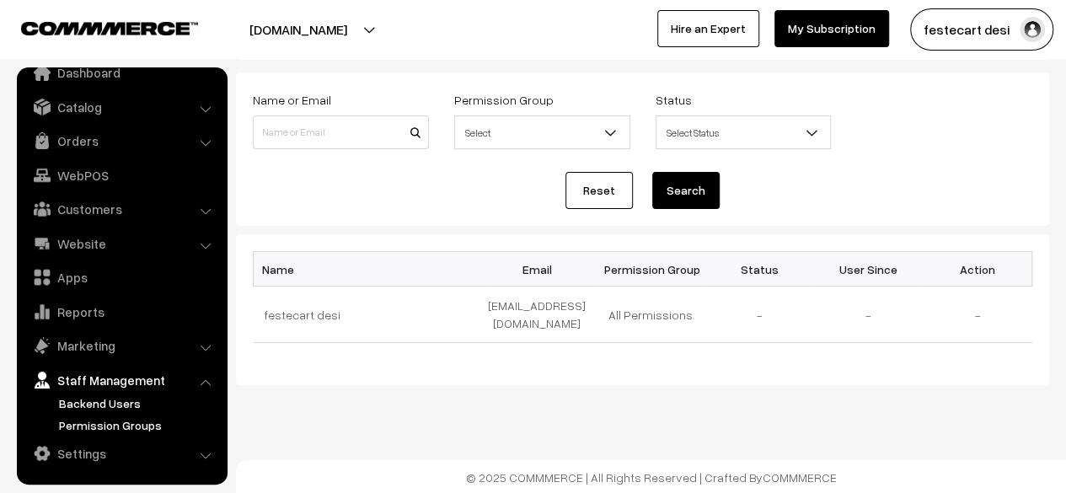
click at [123, 422] on link "Permission Groups" at bounding box center [138, 425] width 167 height 18
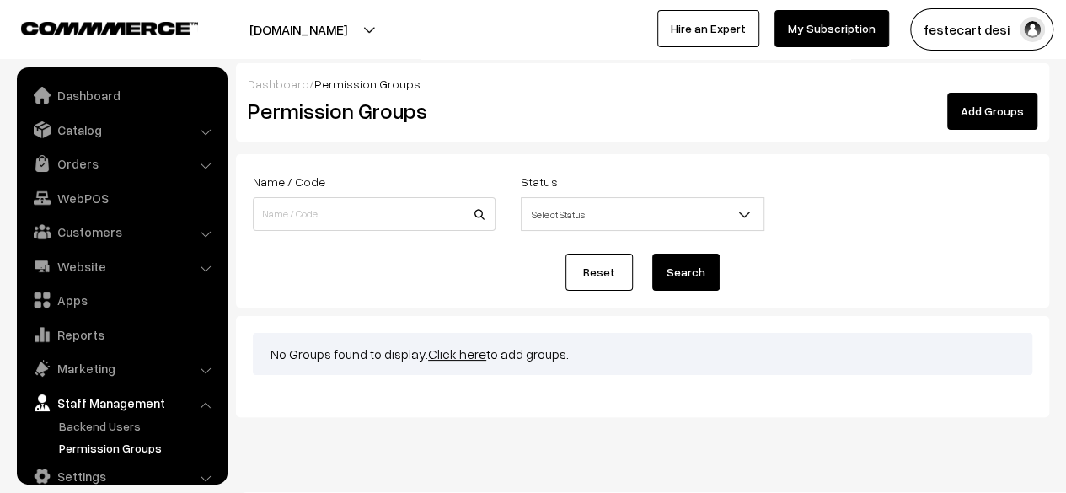
scroll to position [23, 0]
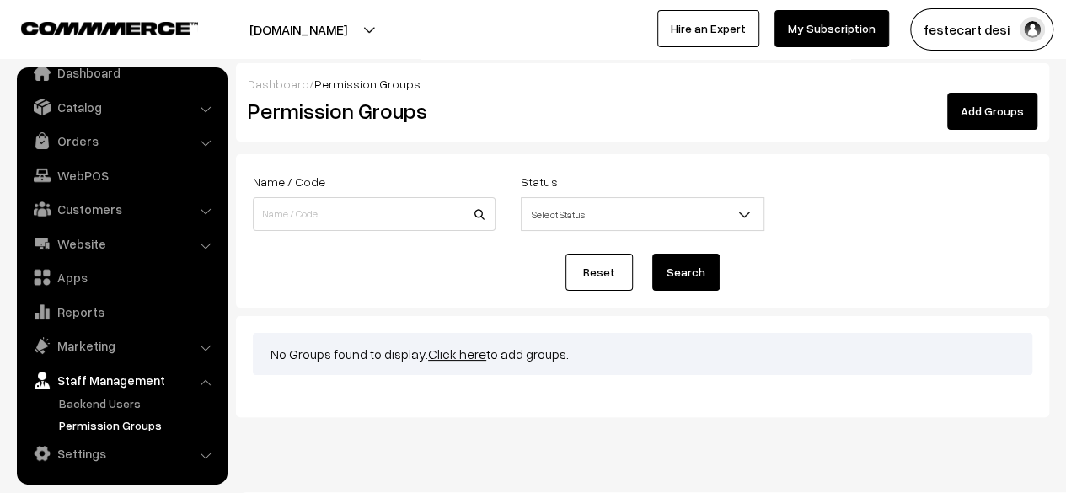
click at [488, 287] on div "Reset Search" at bounding box center [643, 272] width 780 height 37
click at [83, 453] on link "Settings" at bounding box center [121, 453] width 201 height 30
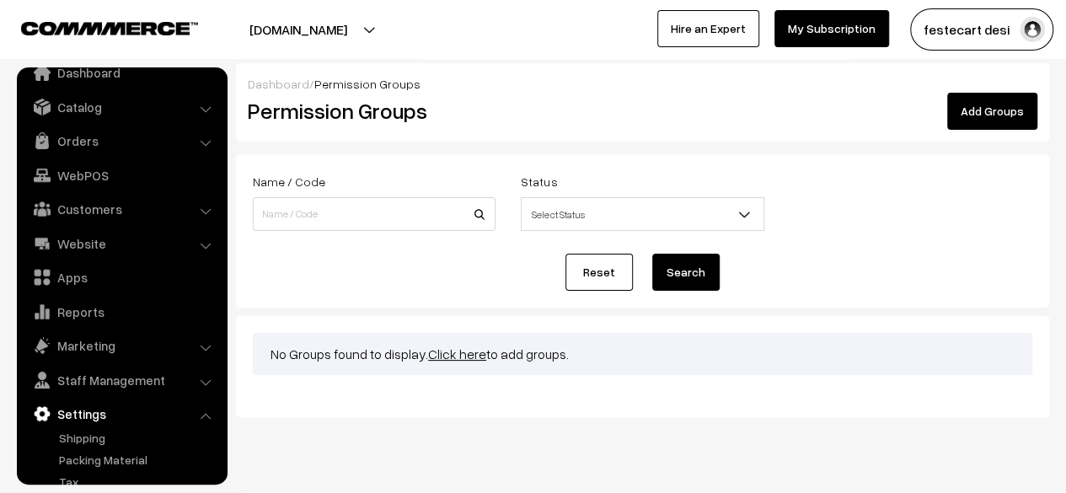
scroll to position [110, 0]
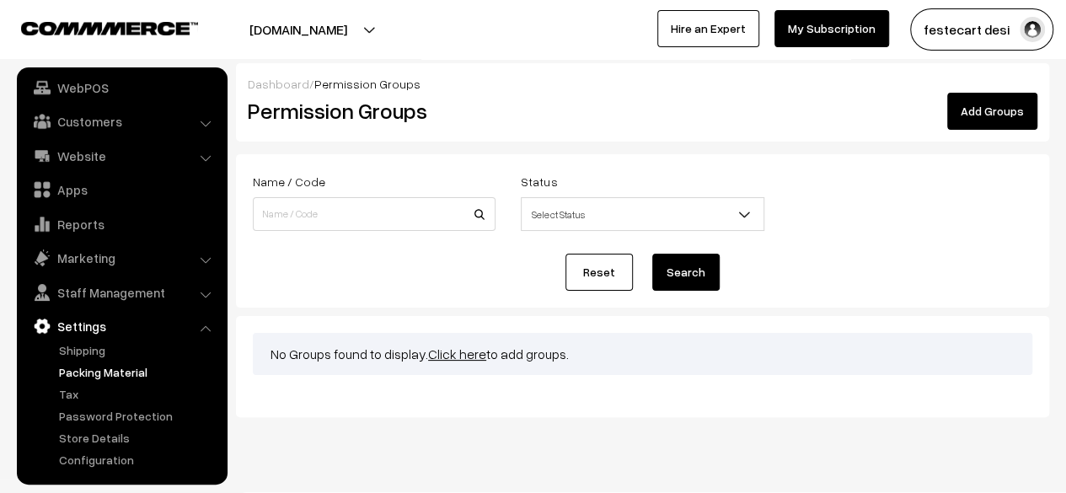
click at [118, 370] on link "Packing Material" at bounding box center [138, 372] width 167 height 18
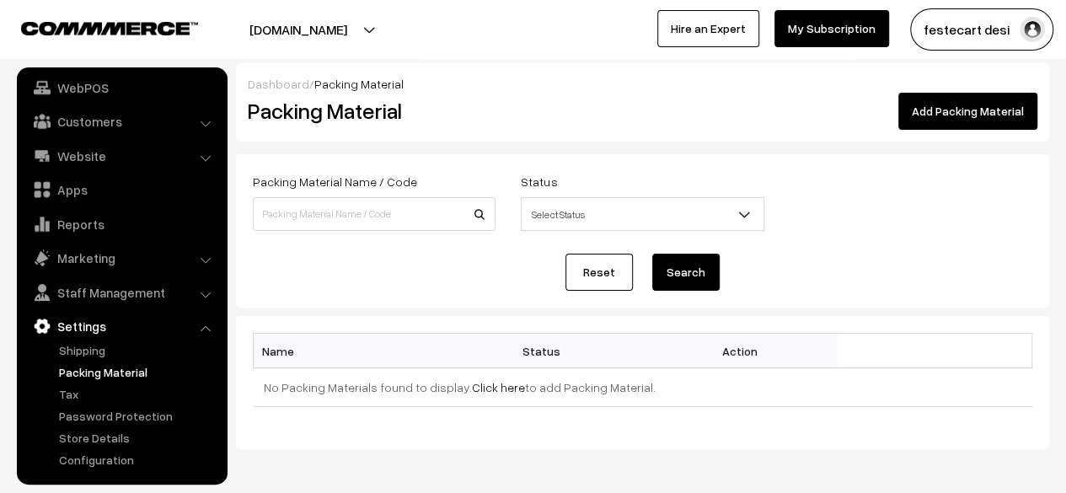
scroll to position [64, 0]
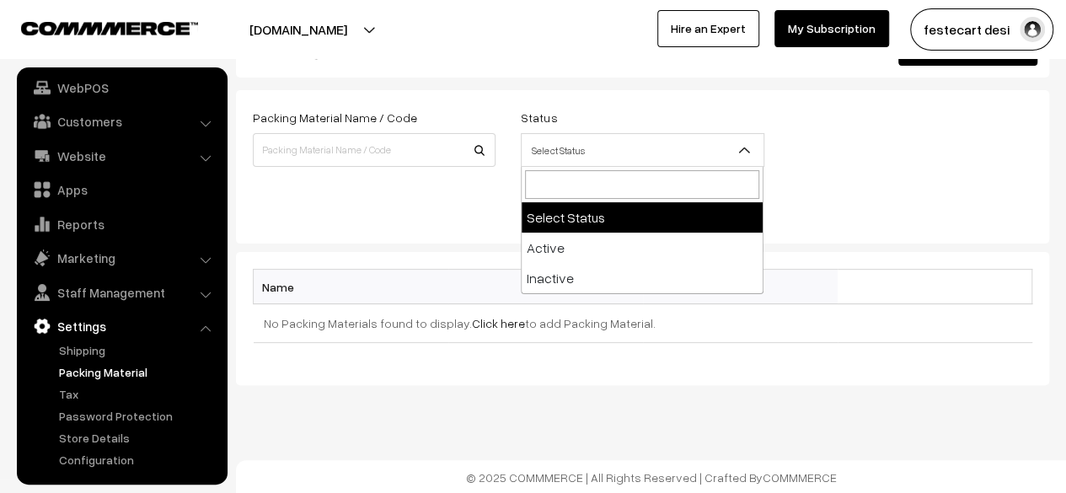
click at [581, 151] on span "Select Status" at bounding box center [642, 151] width 241 height 30
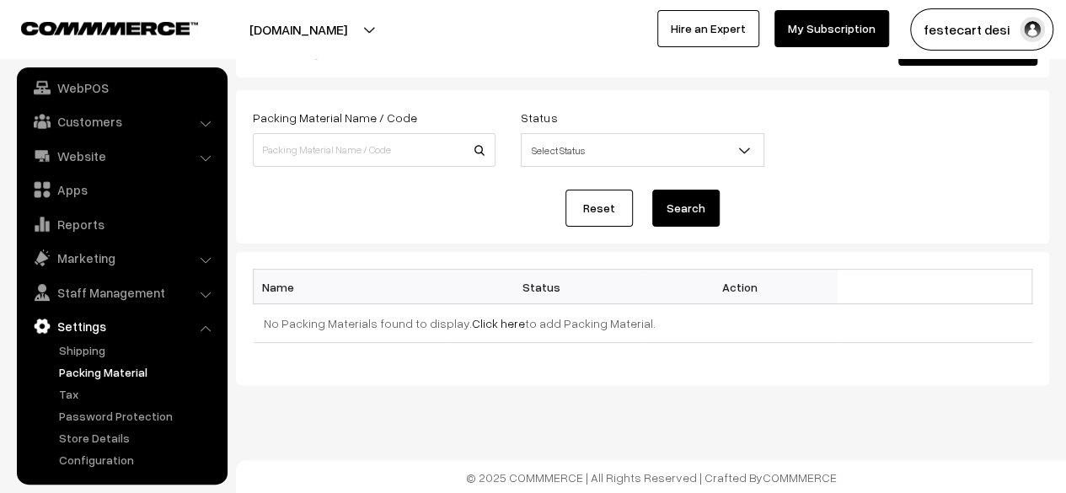
click at [417, 201] on div "Reset Search" at bounding box center [643, 208] width 780 height 37
click at [103, 456] on link "Configuration" at bounding box center [138, 460] width 167 height 18
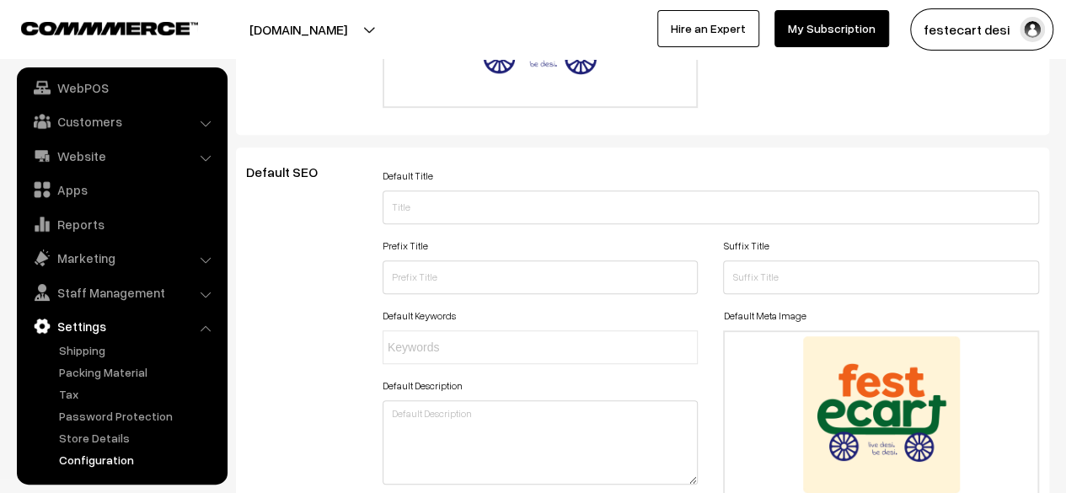
scroll to position [434, 0]
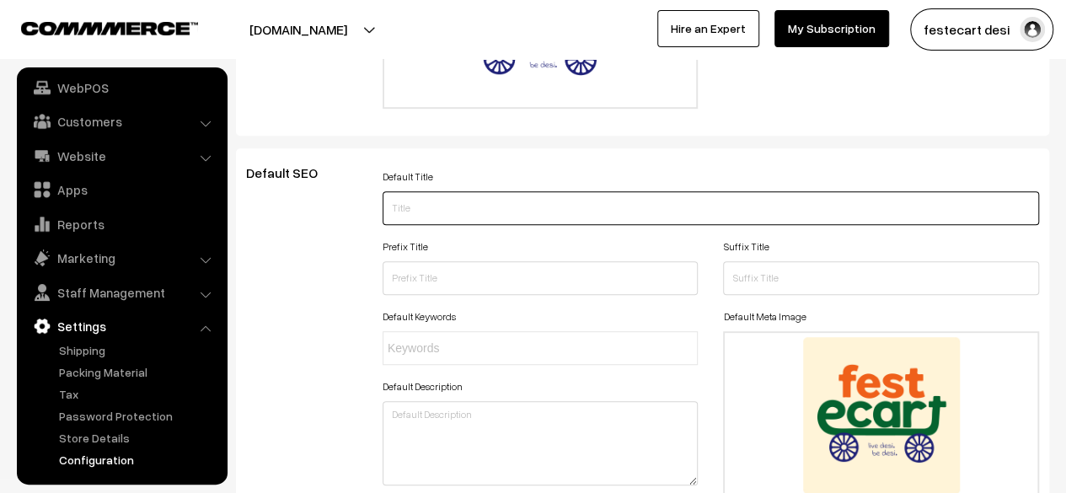
click at [639, 208] on input "text" at bounding box center [711, 208] width 657 height 34
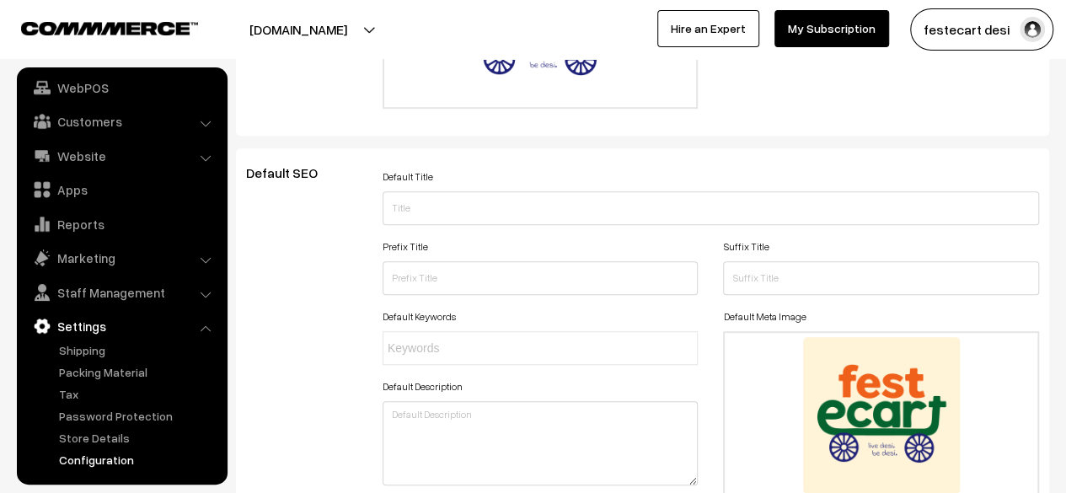
click at [380, 293] on div "Prefix Title" at bounding box center [540, 270] width 341 height 70
click at [344, 372] on div "Default SEO" at bounding box center [302, 357] width 137 height 385
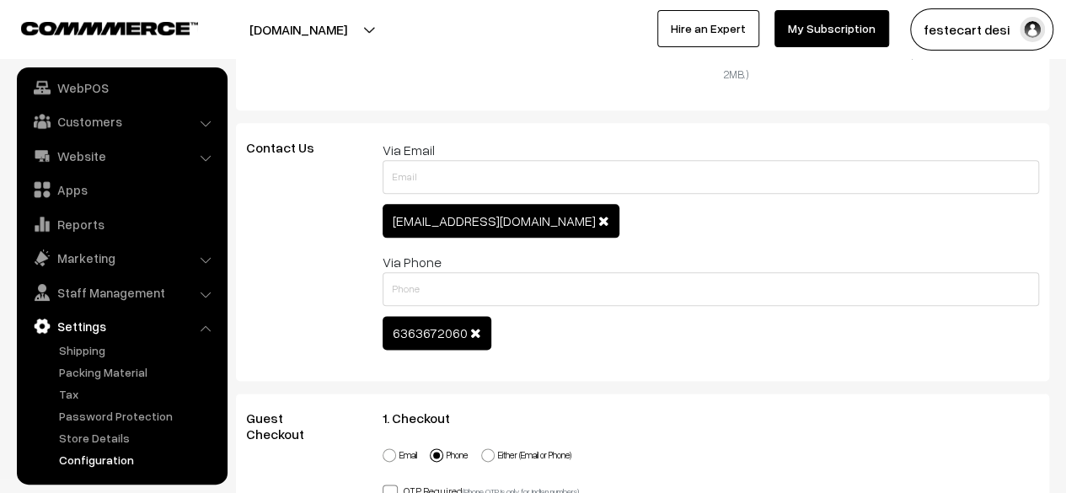
scroll to position [916, 0]
